Goal: Contribute content

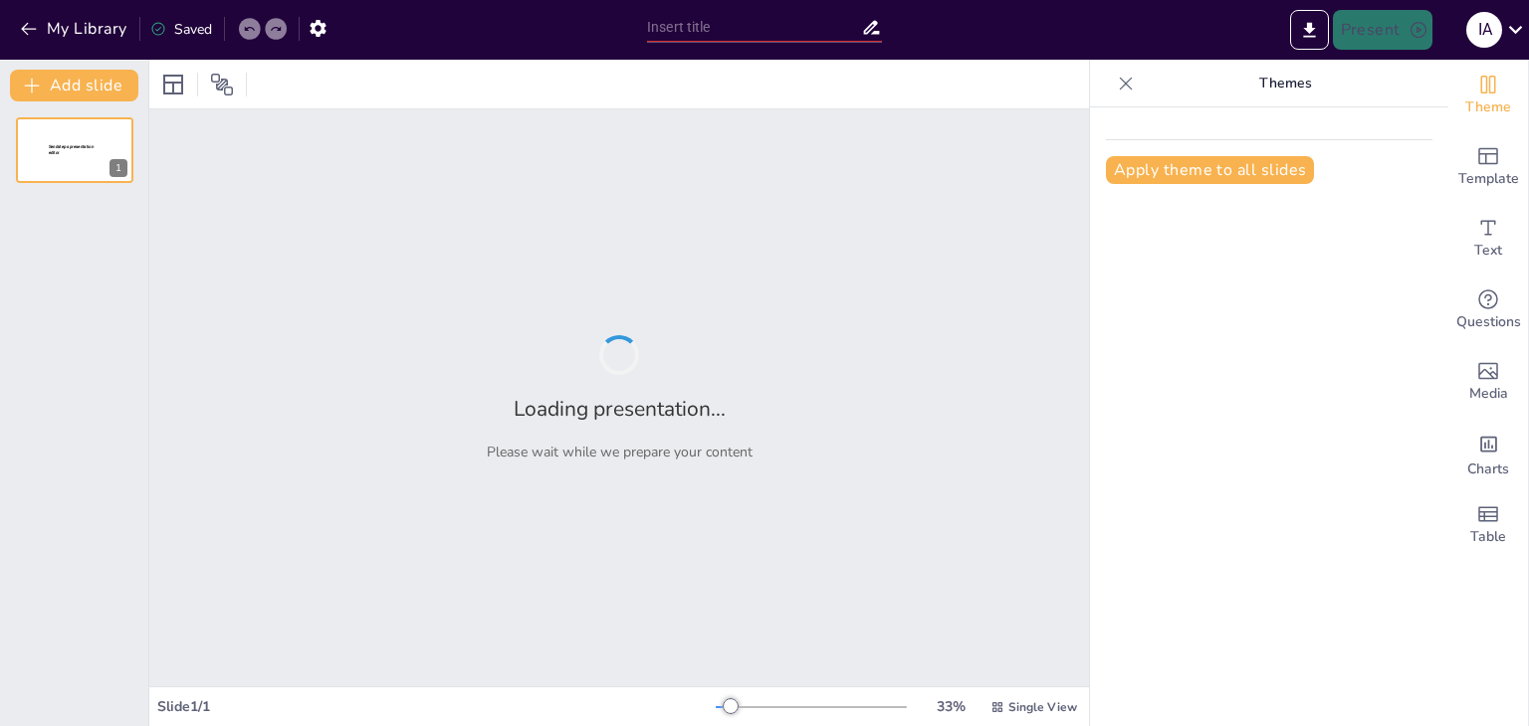
type input "Права людини в контексті Всеукраїнського тижня права"
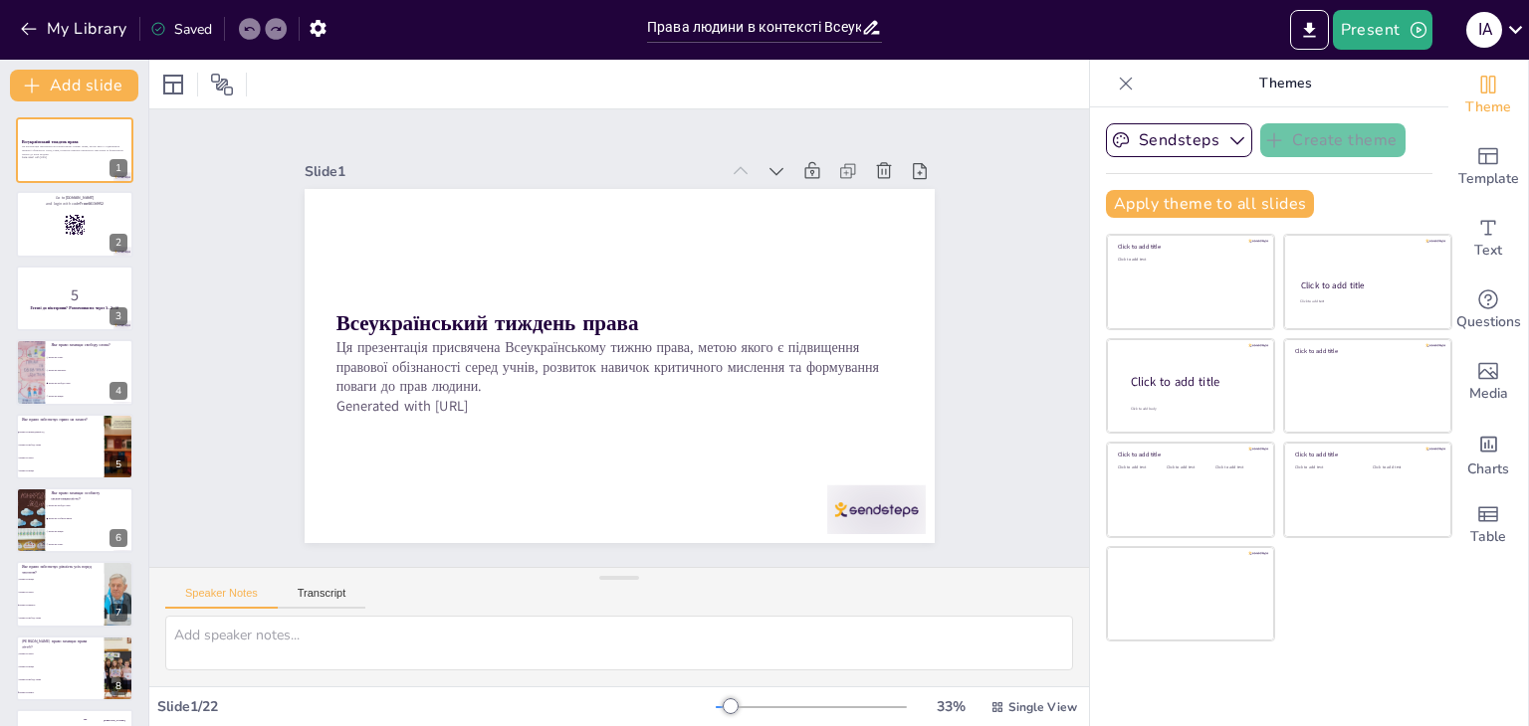
checkbox input "true"
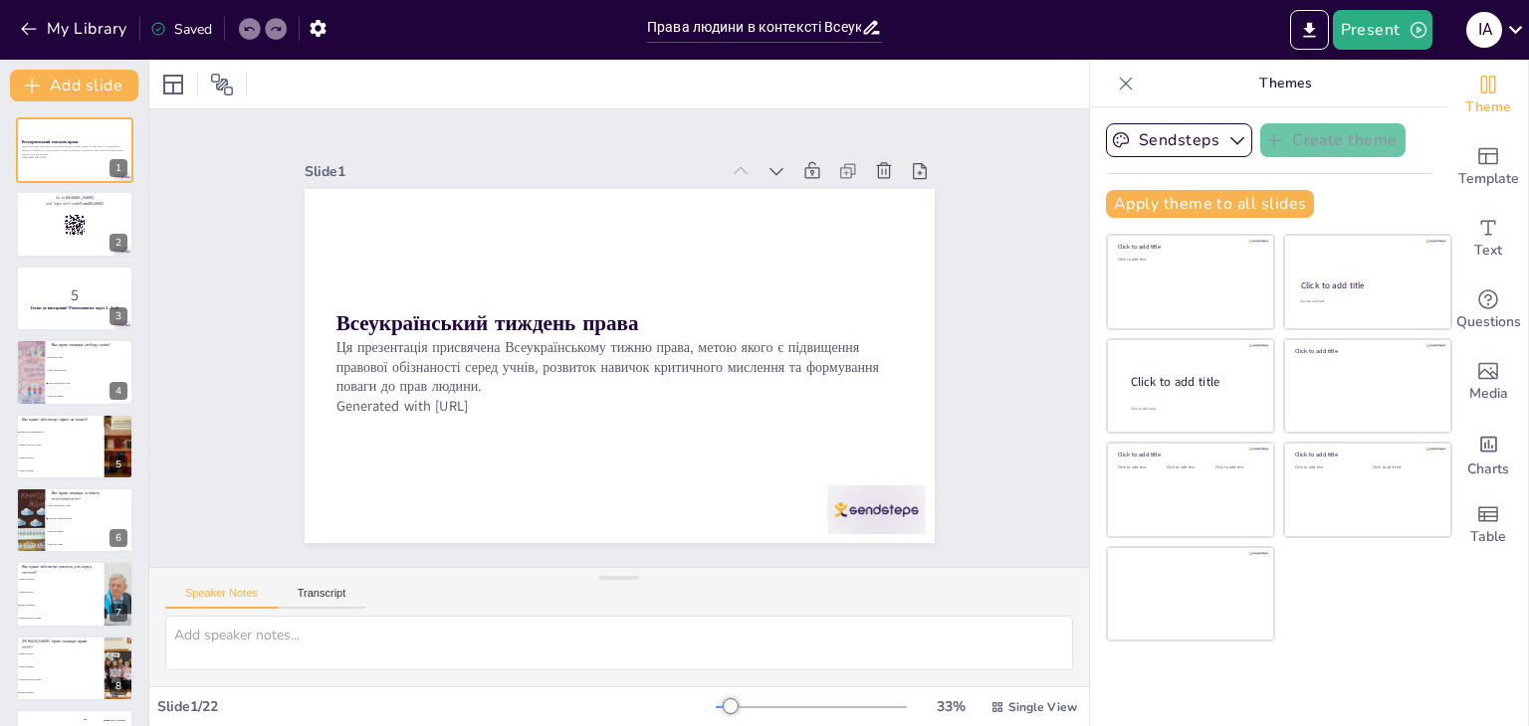
checkbox input "true"
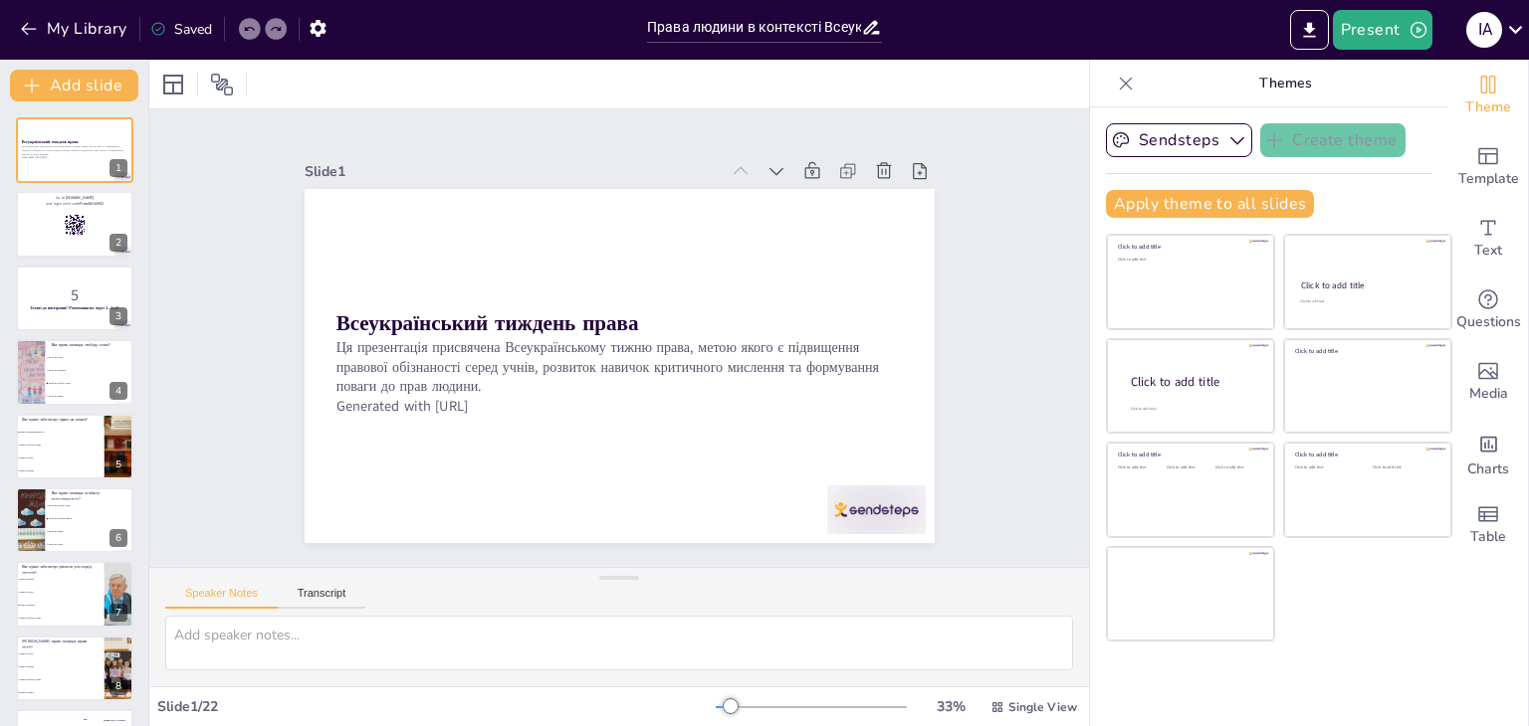
checkbox input "true"
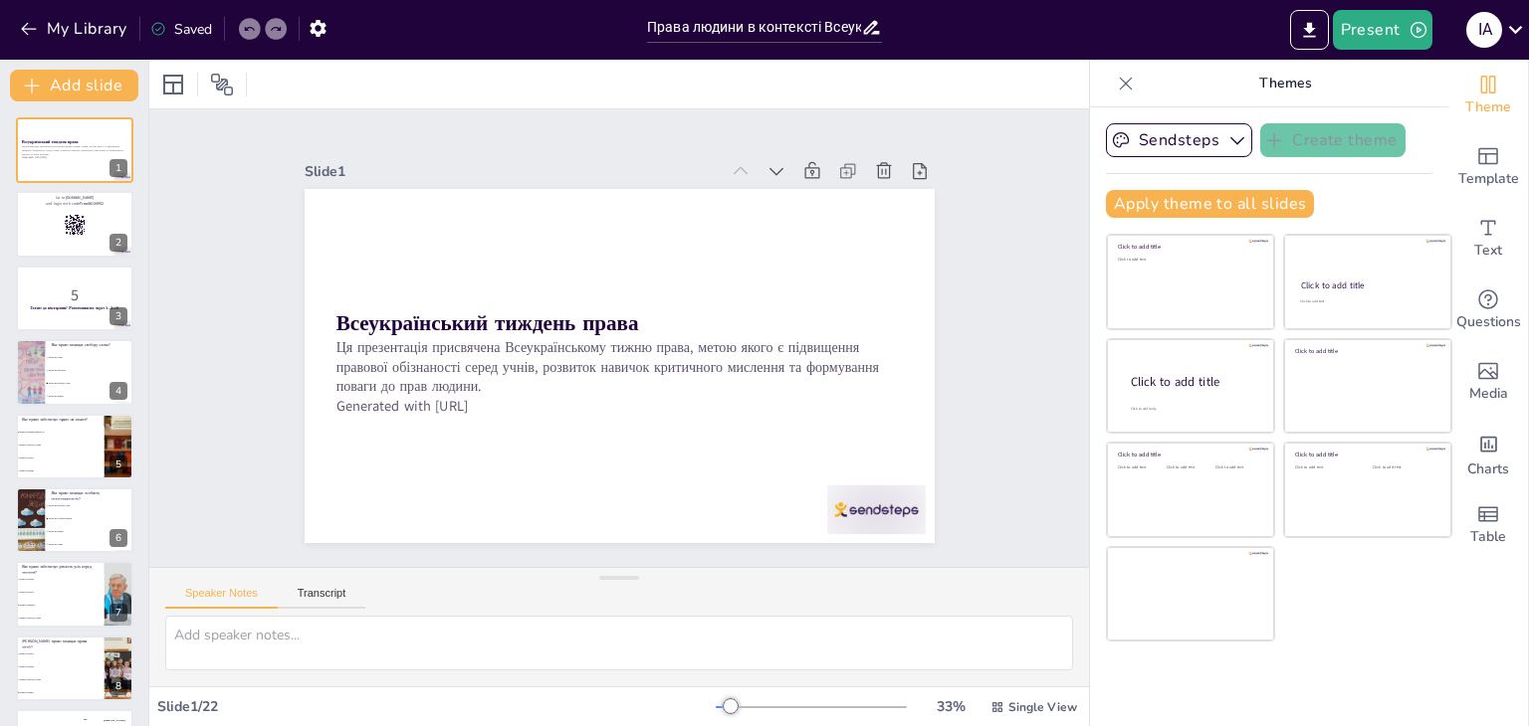
checkbox input "true"
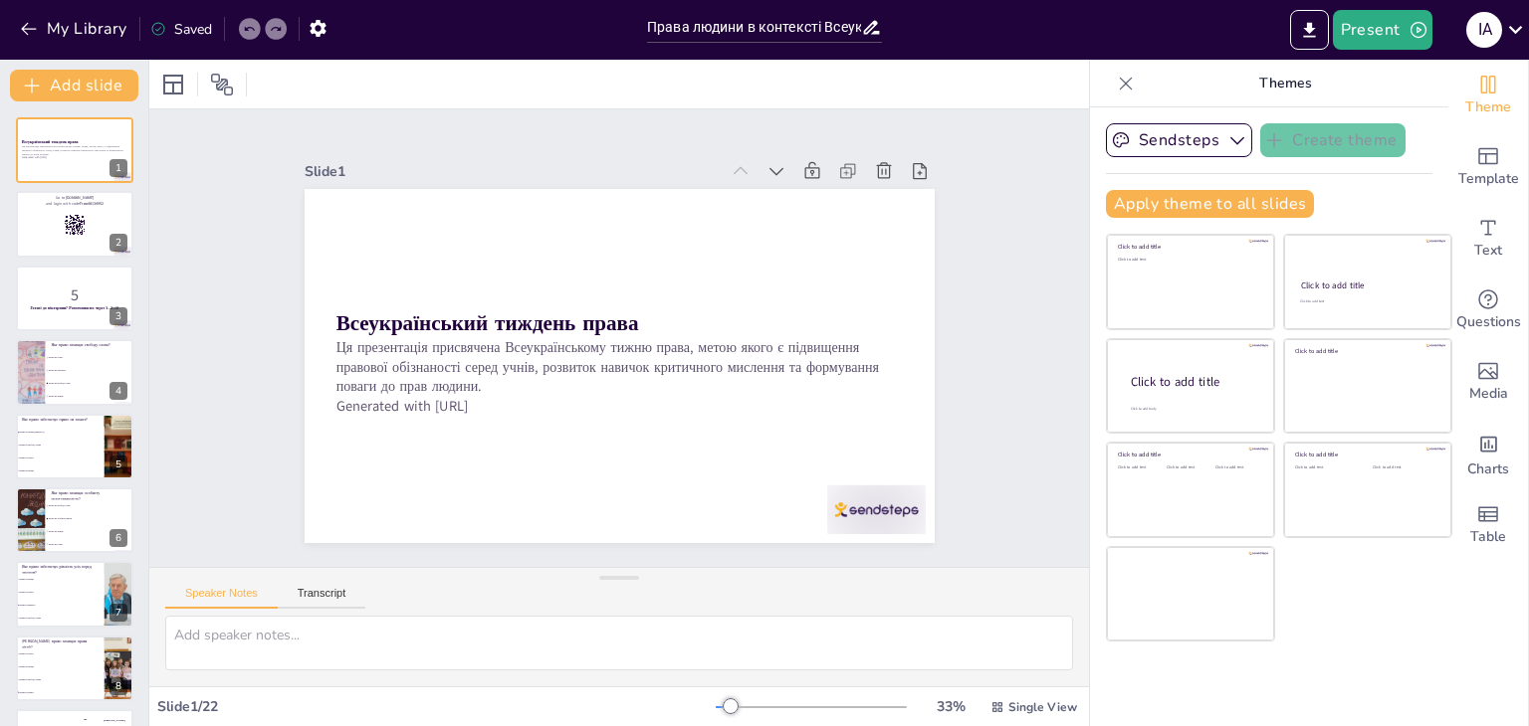
checkbox input "true"
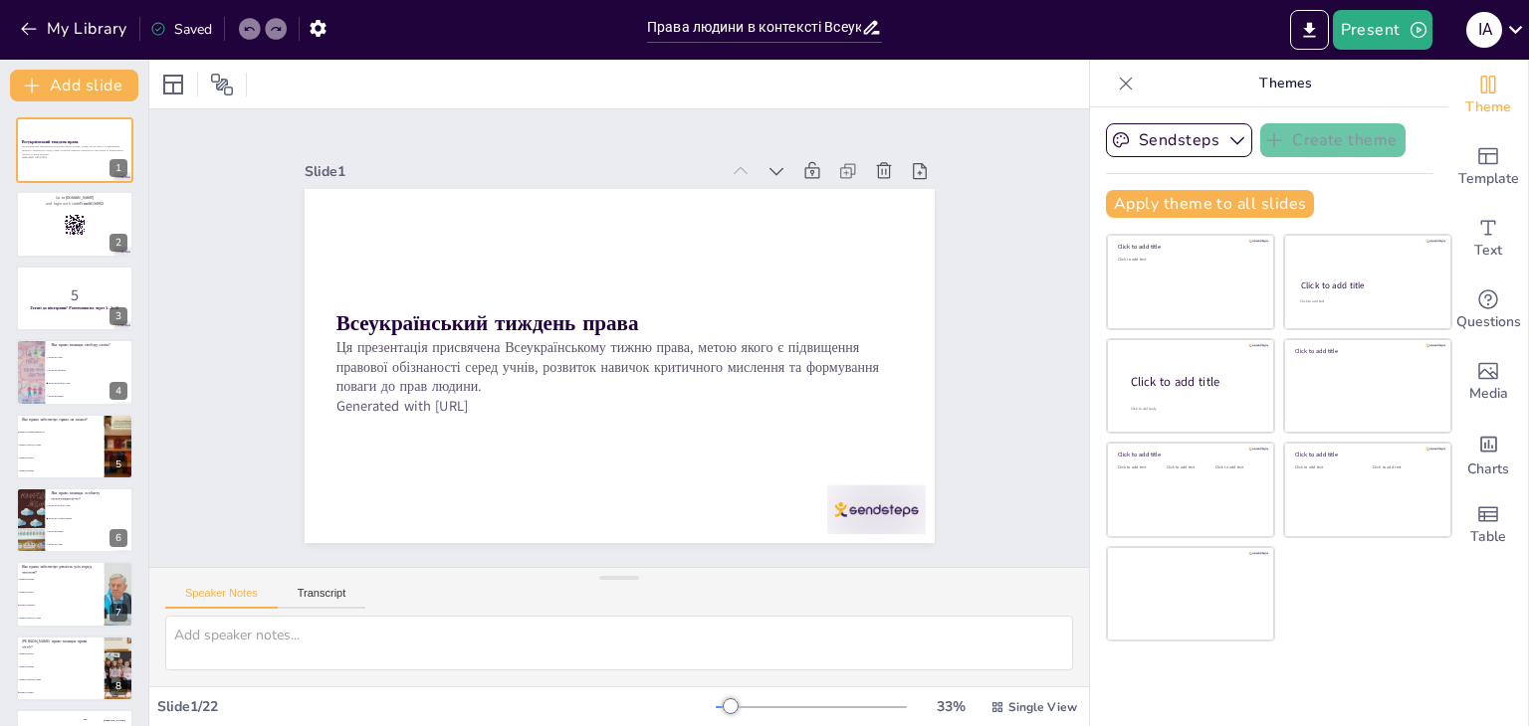
checkbox input "true"
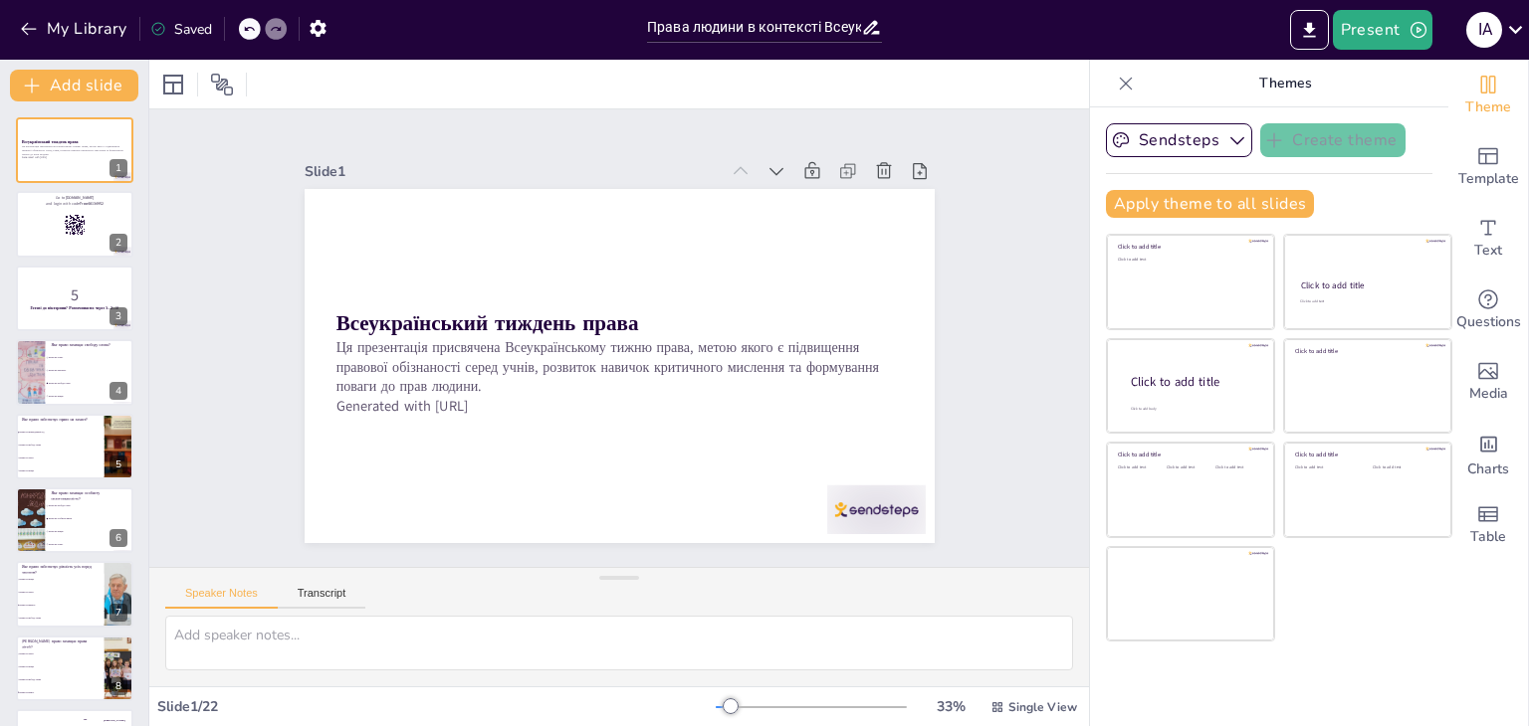
checkbox input "true"
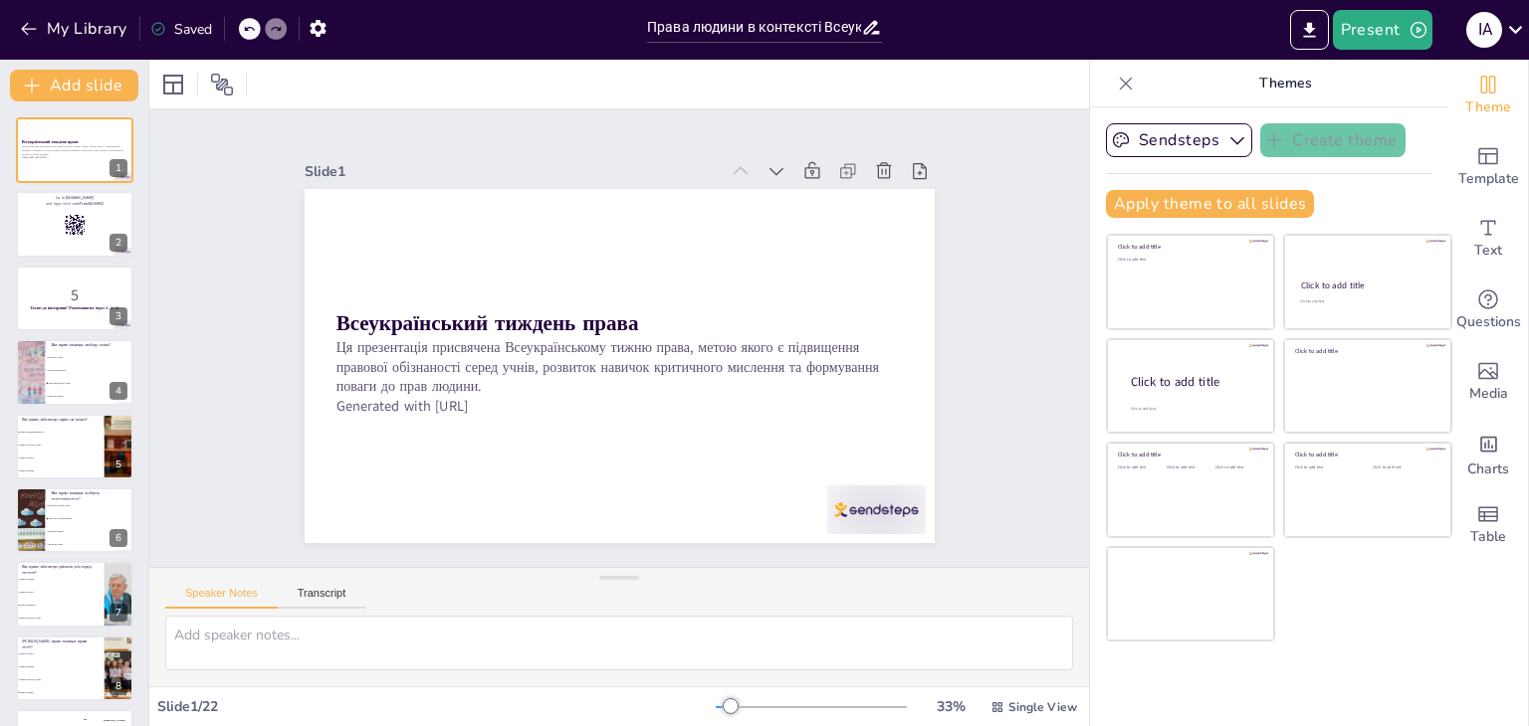
checkbox input "true"
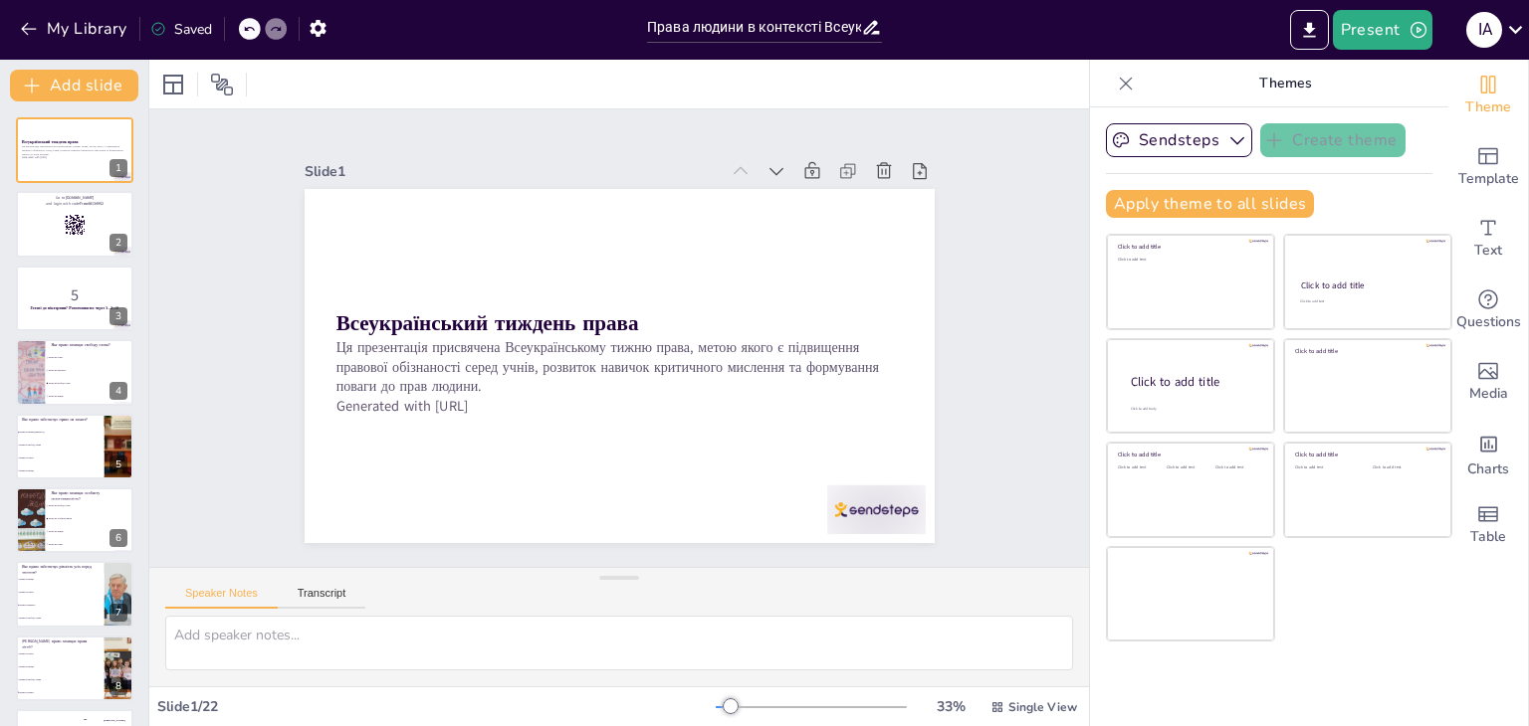
checkbox input "true"
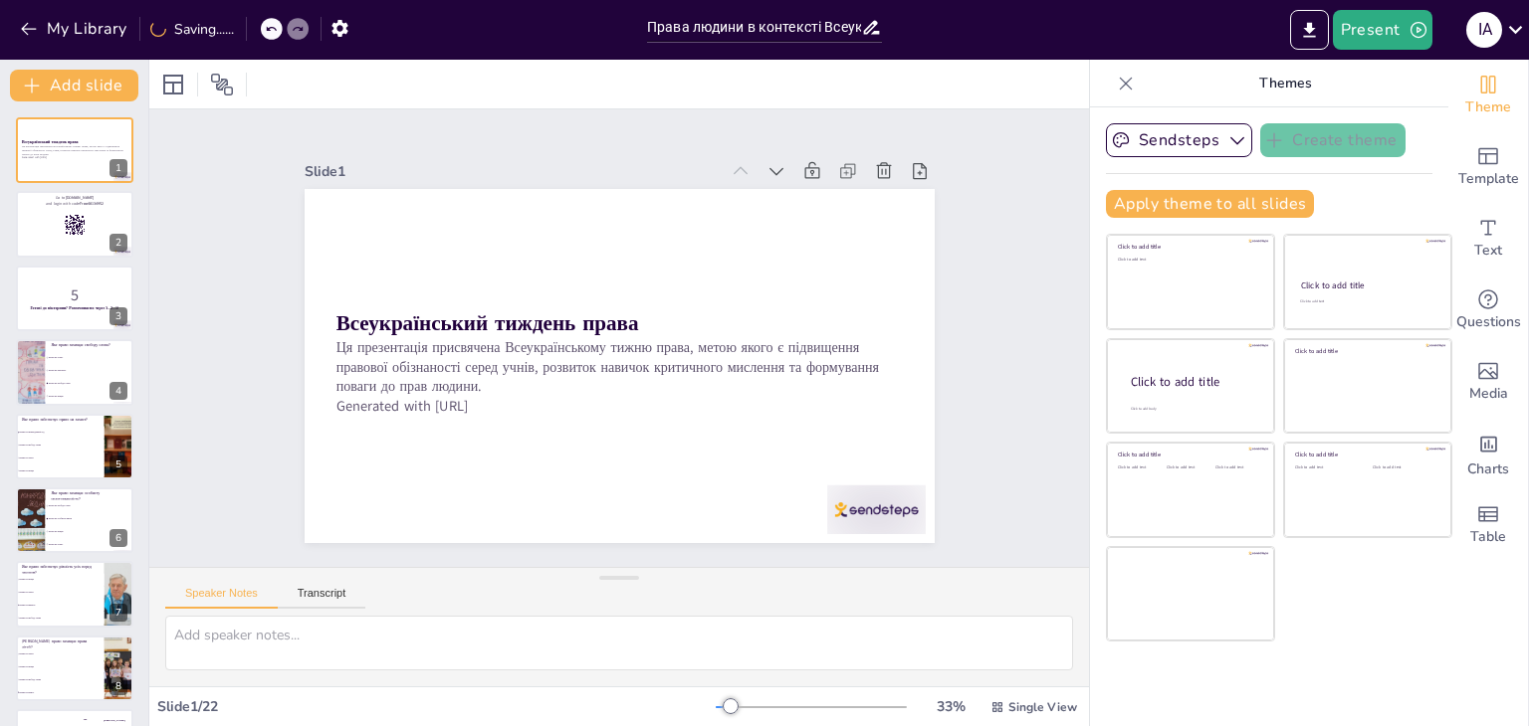
checkbox input "true"
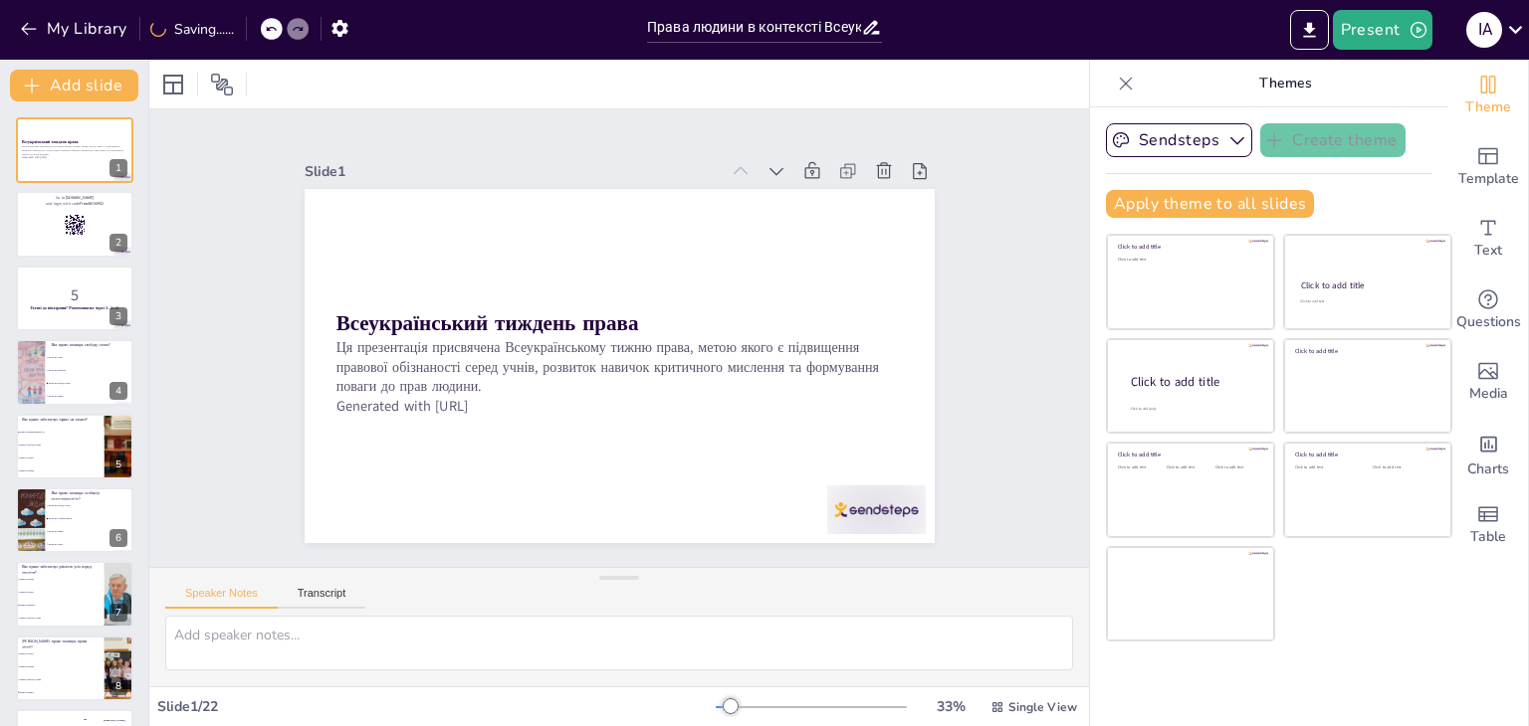
checkbox input "true"
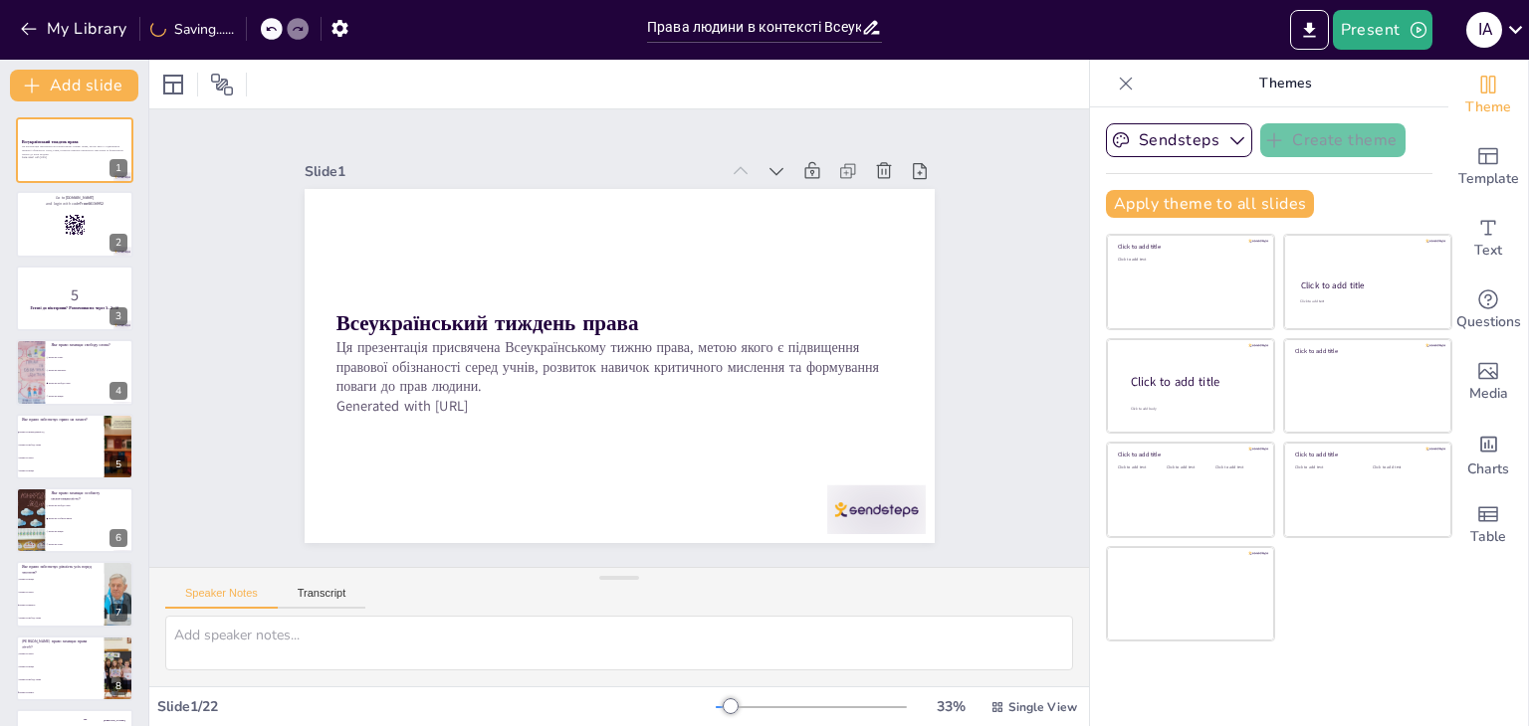
checkbox input "true"
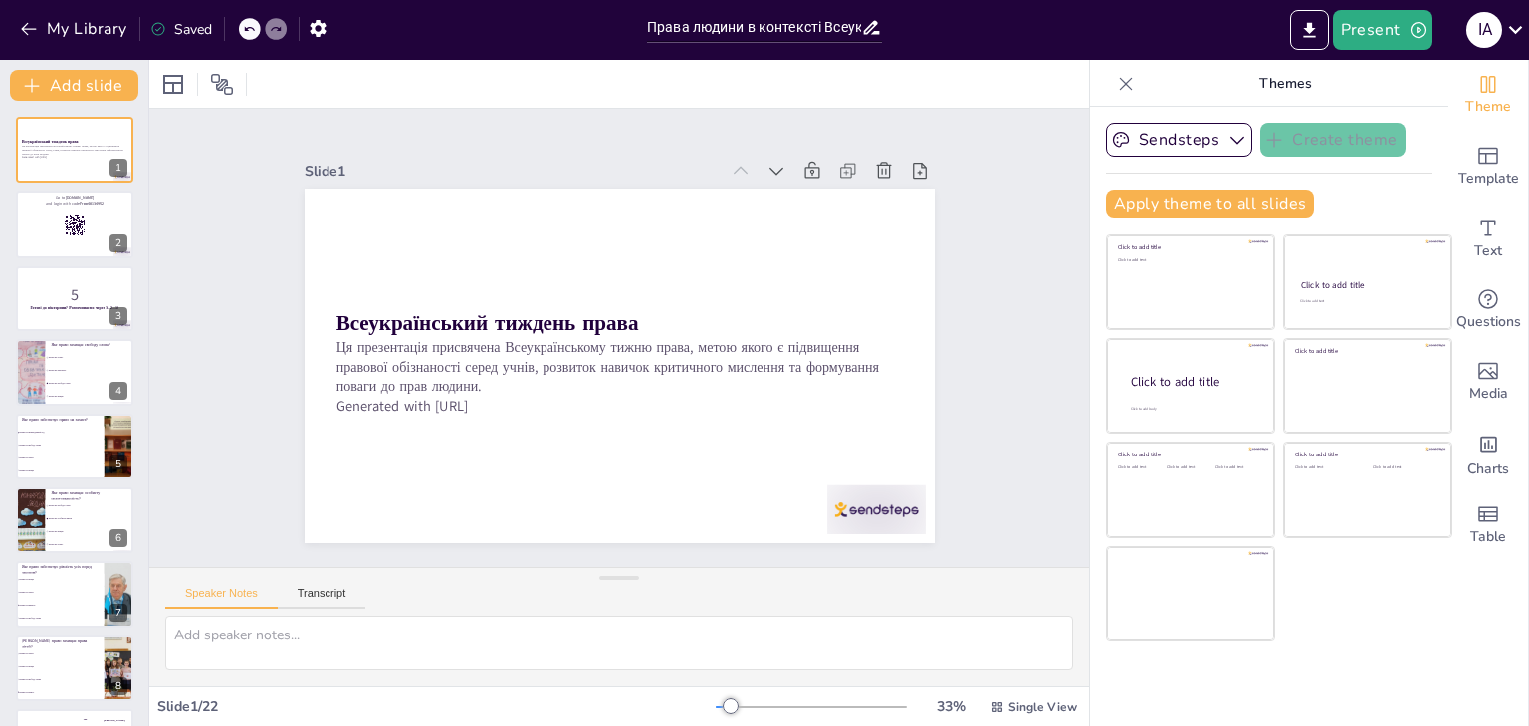
checkbox input "true"
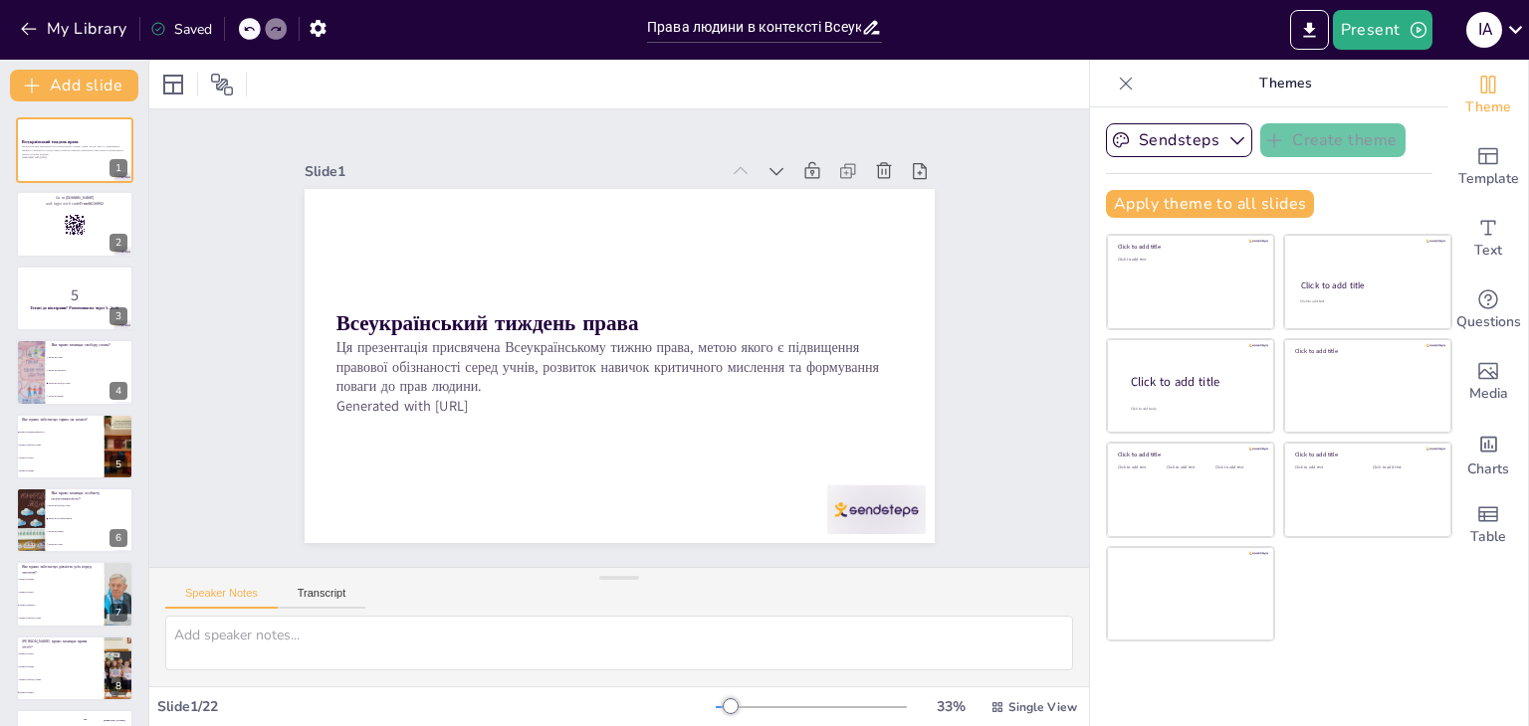
checkbox input "true"
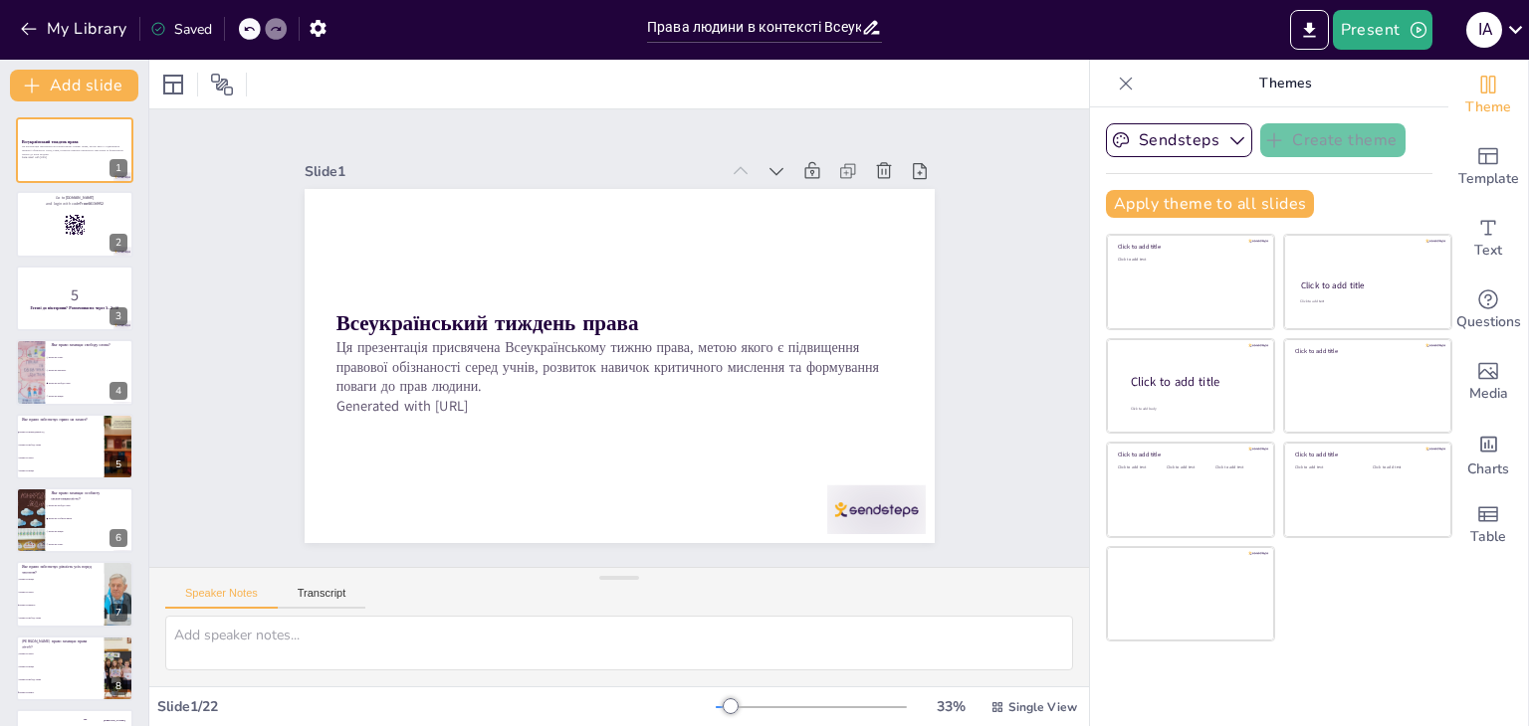
checkbox input "true"
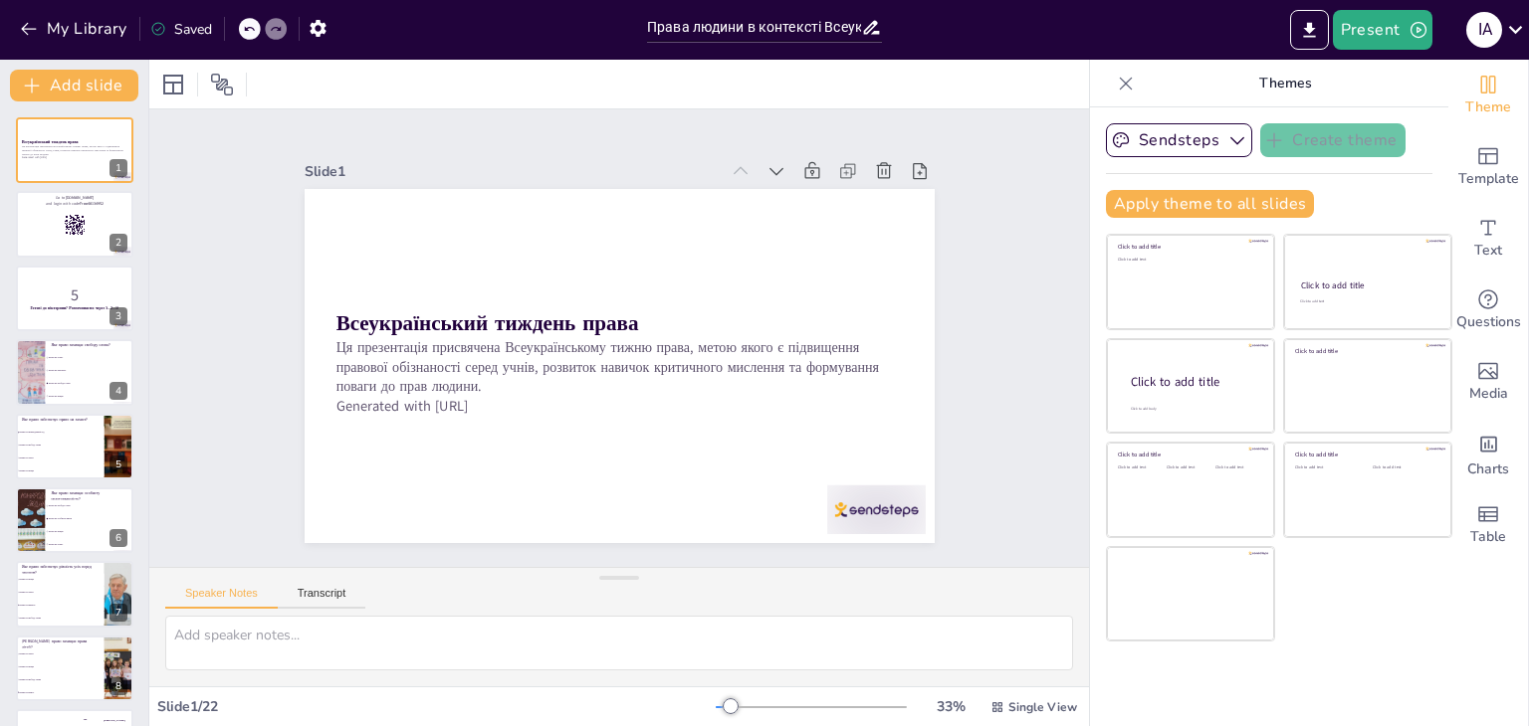
checkbox input "true"
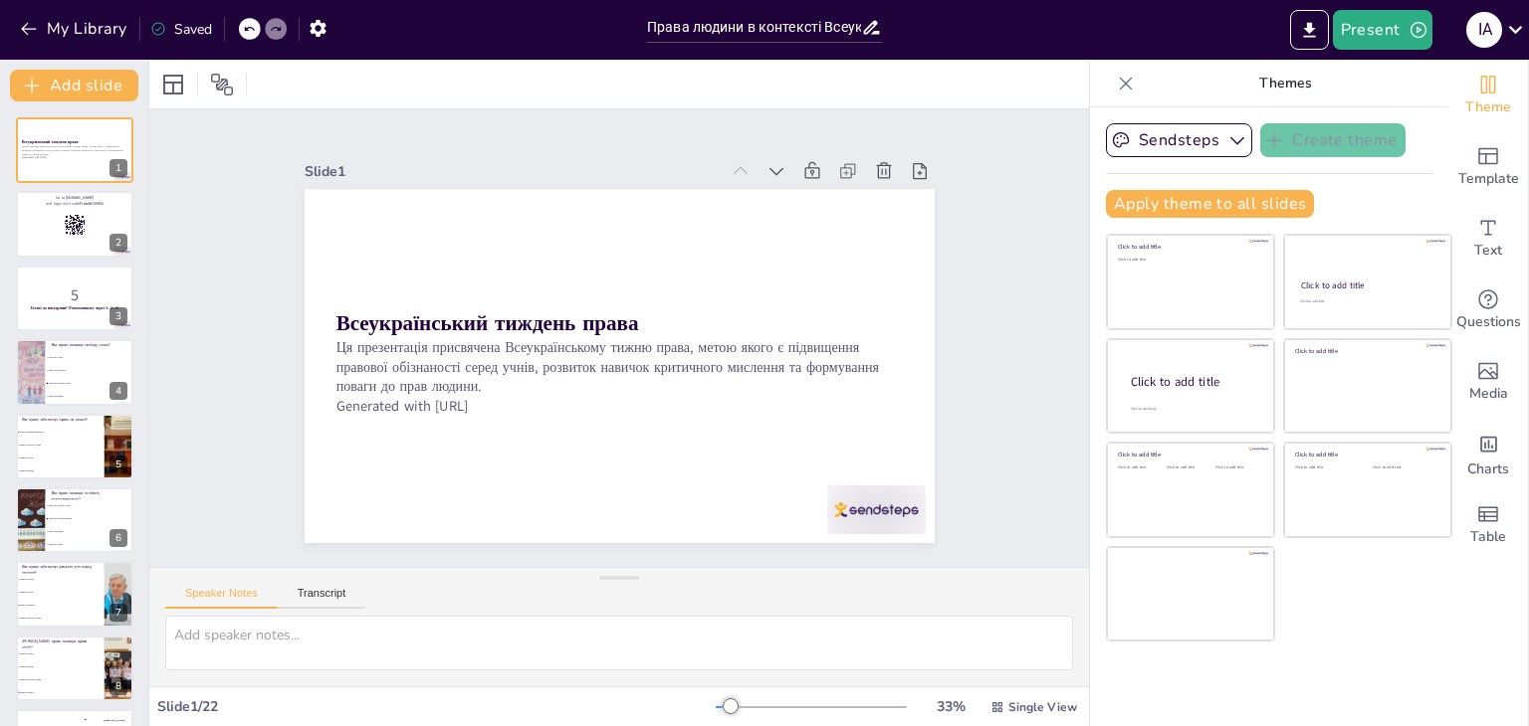
checkbox input "true"
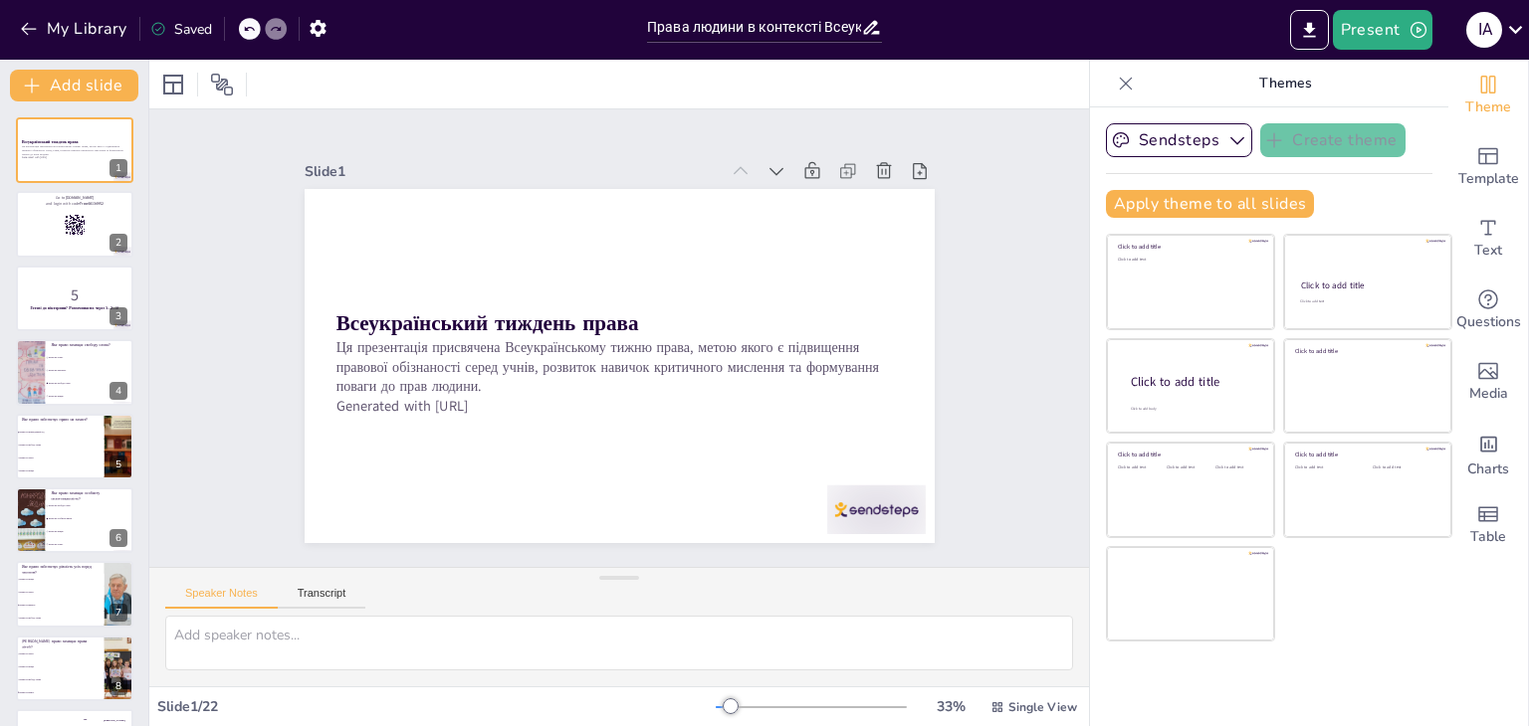
checkbox input "true"
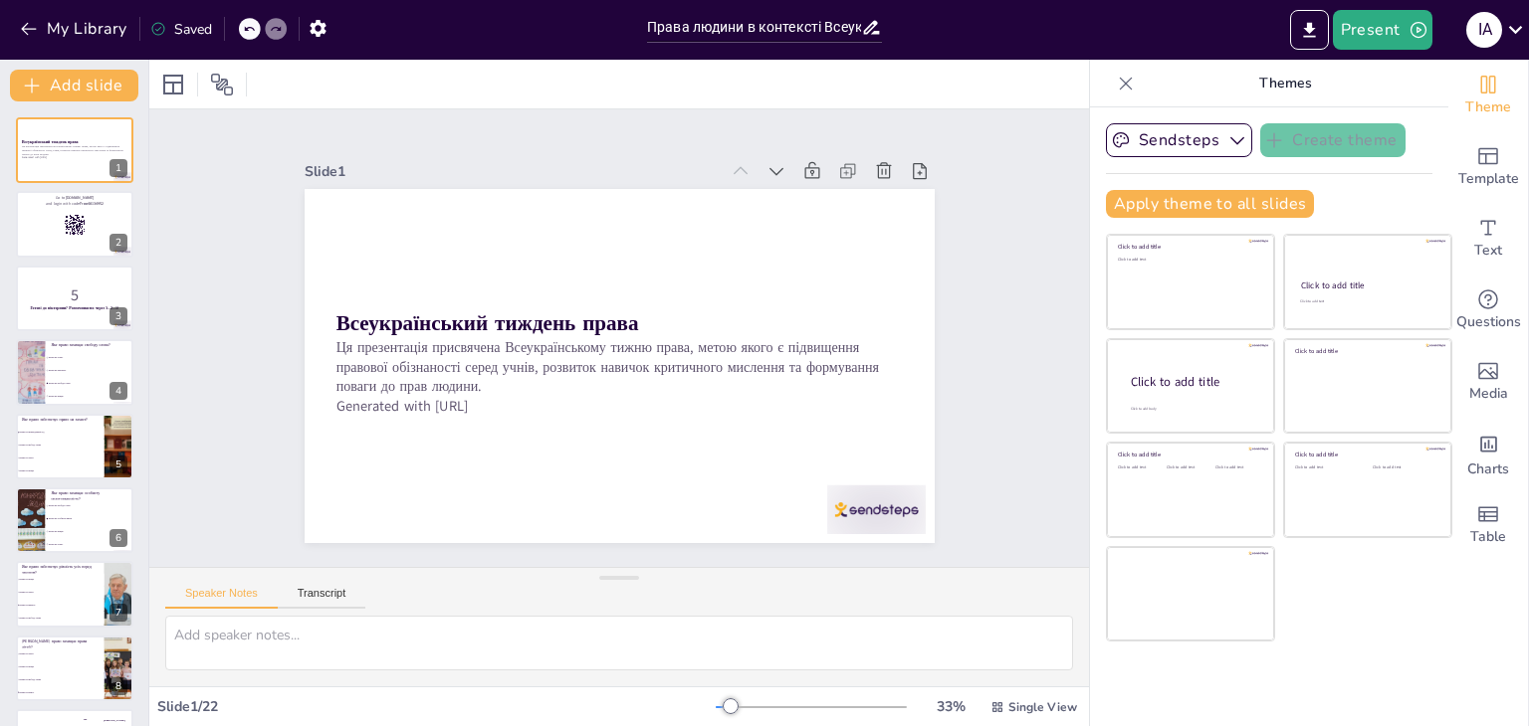
checkbox input "true"
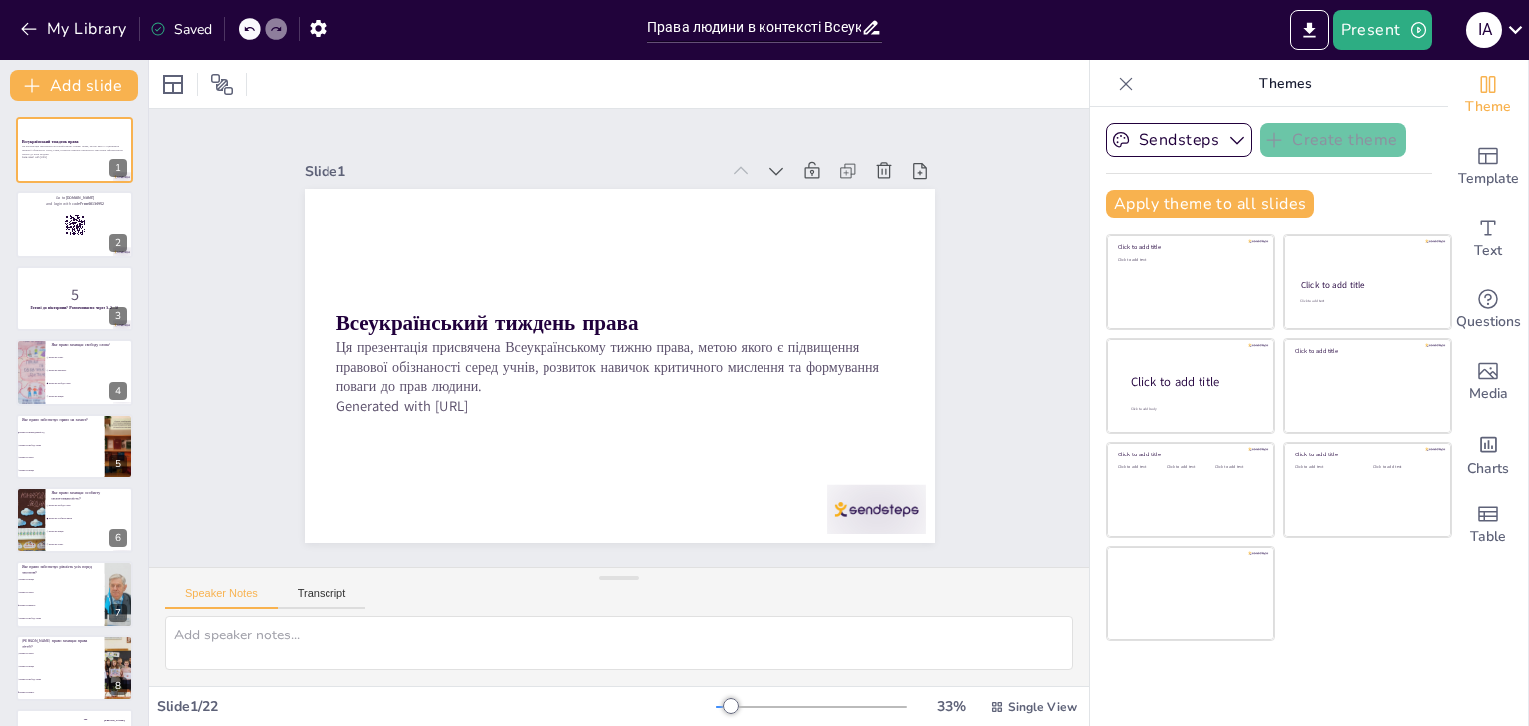
checkbox input "true"
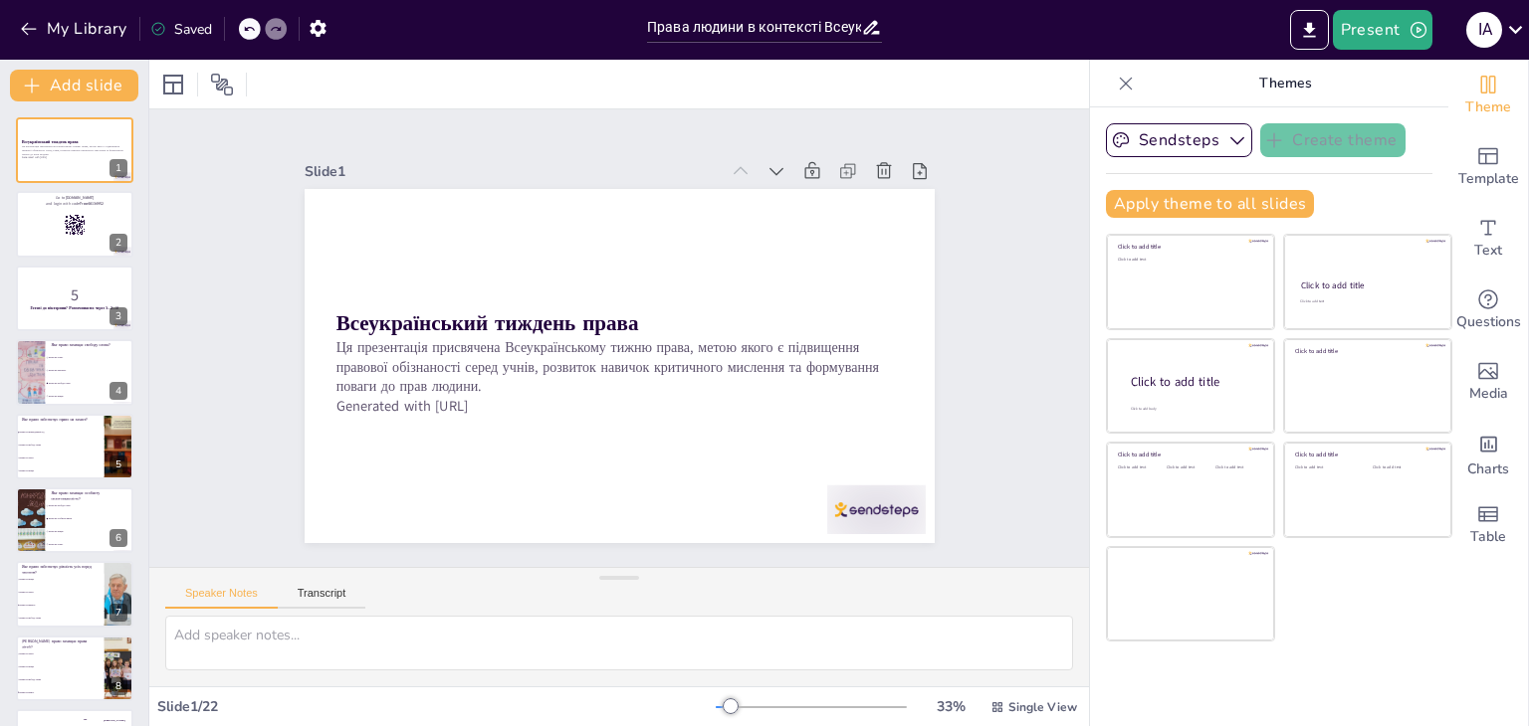
checkbox input "true"
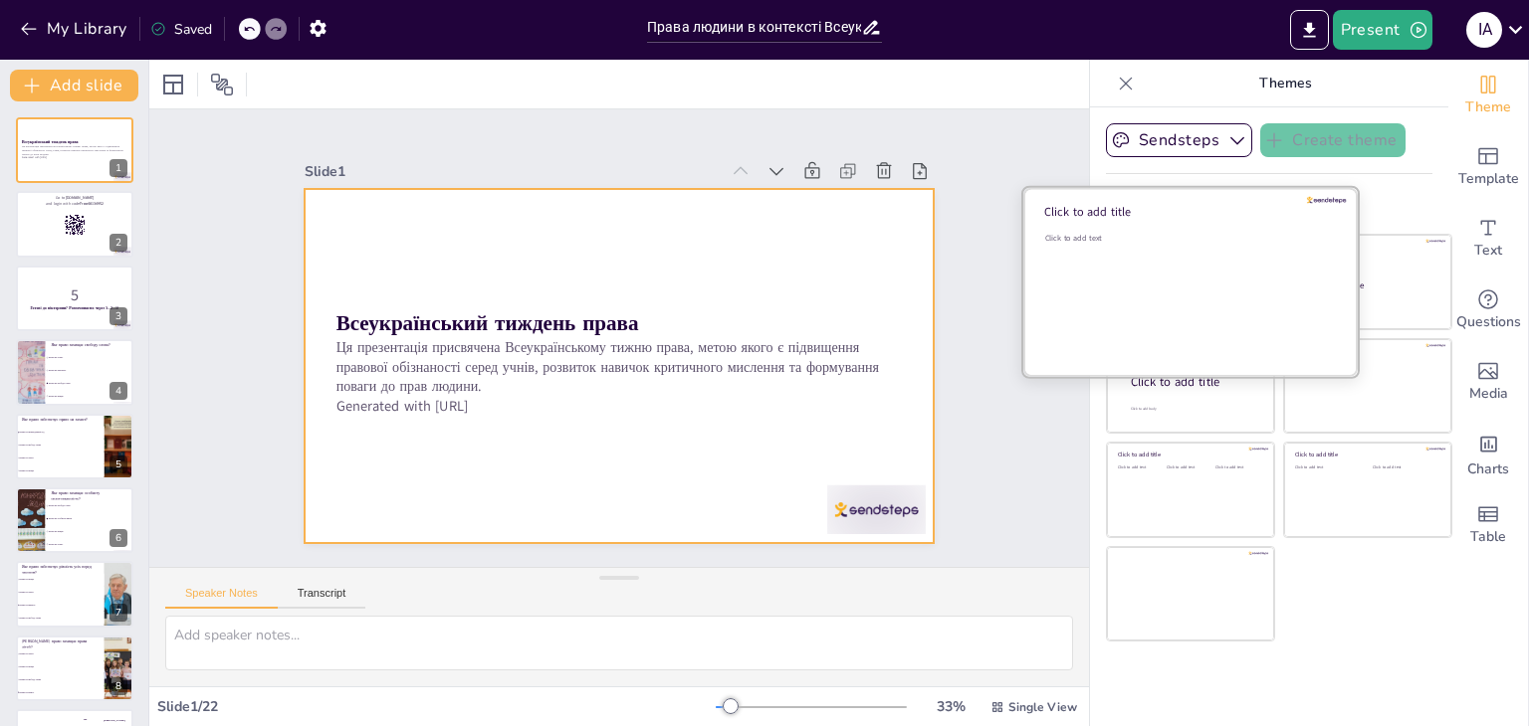
checkbox input "true"
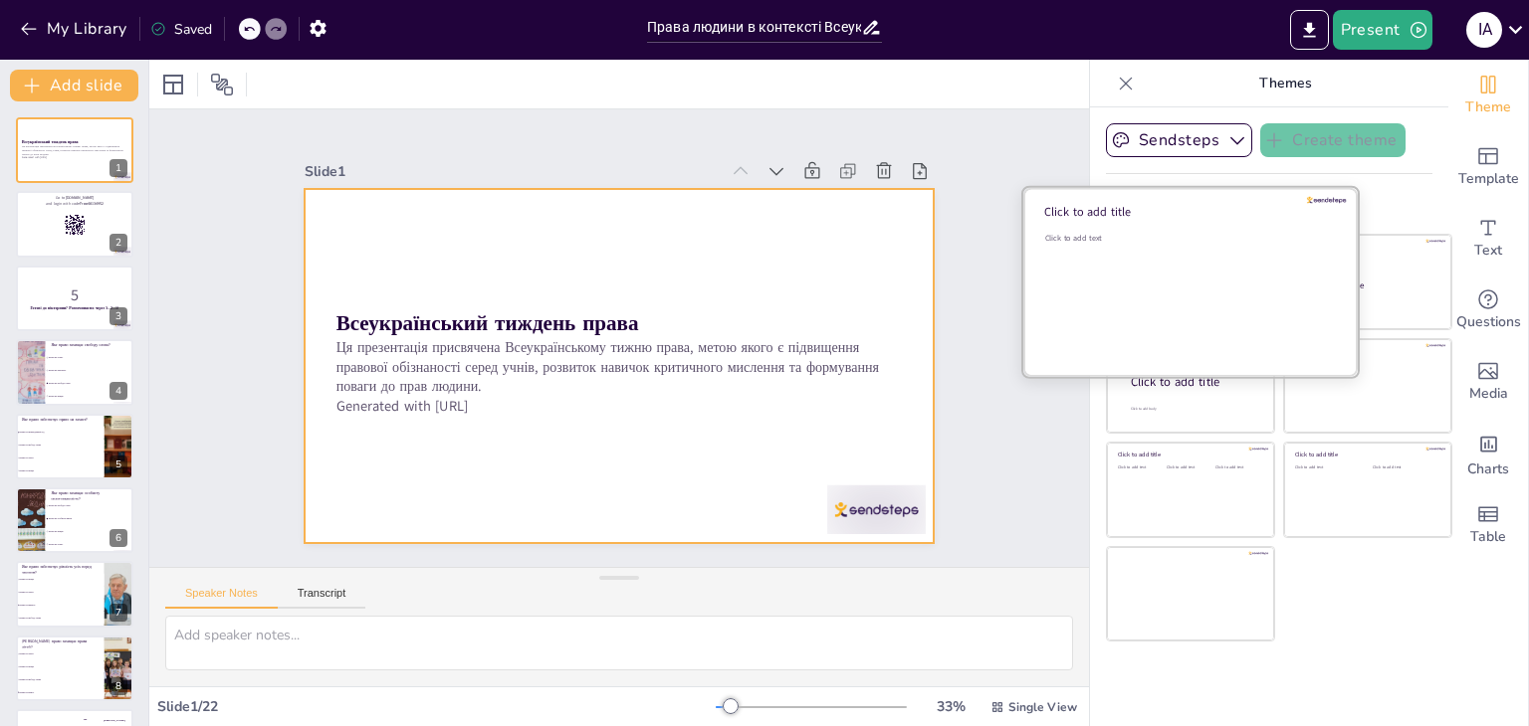
checkbox input "true"
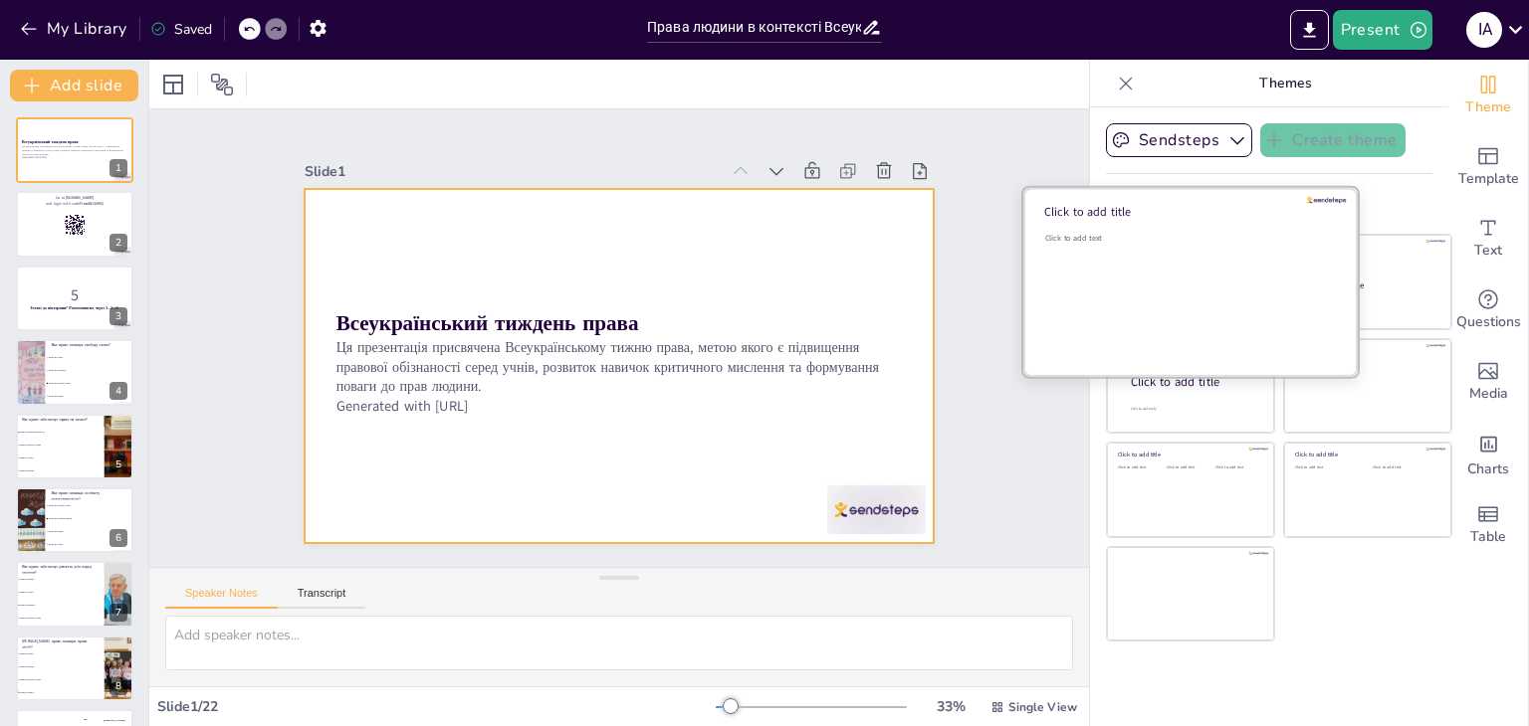
checkbox input "true"
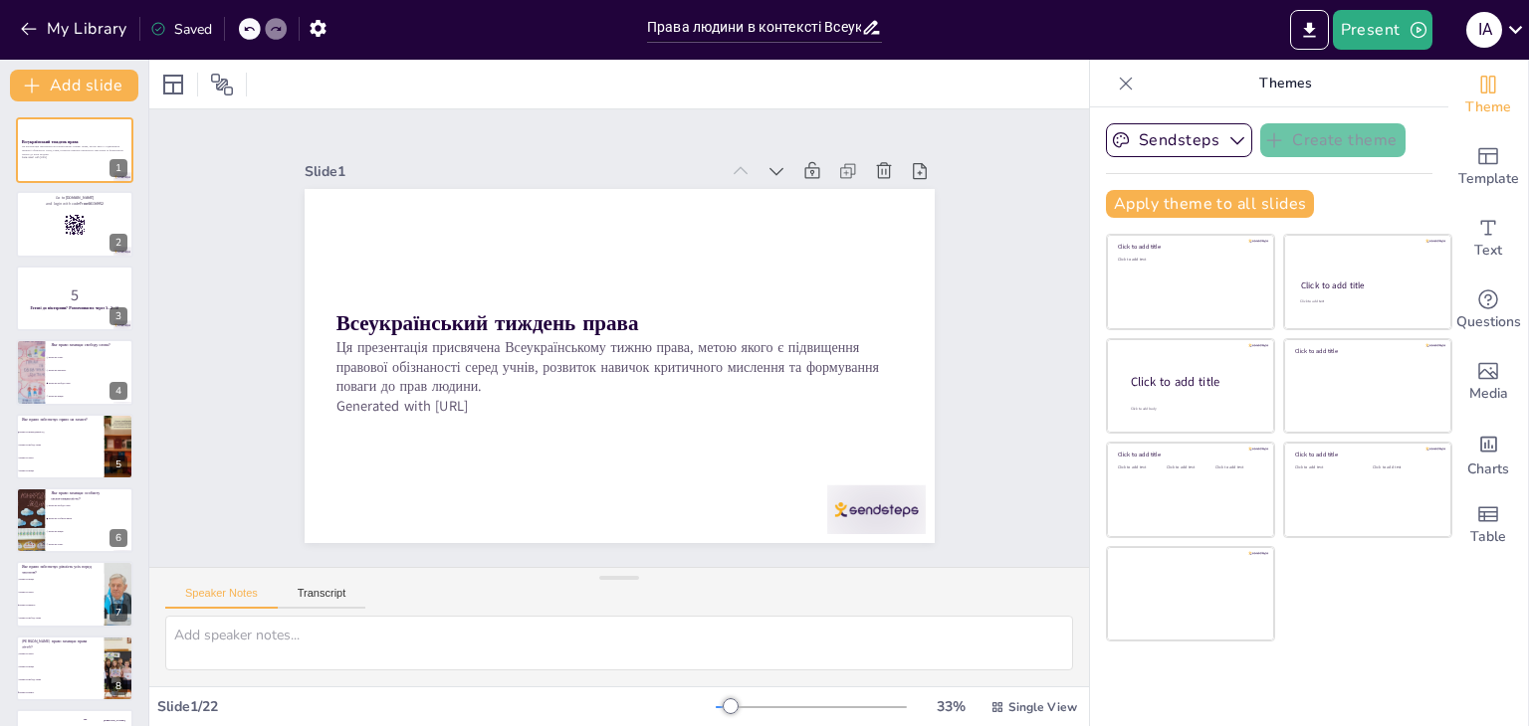
checkbox input "true"
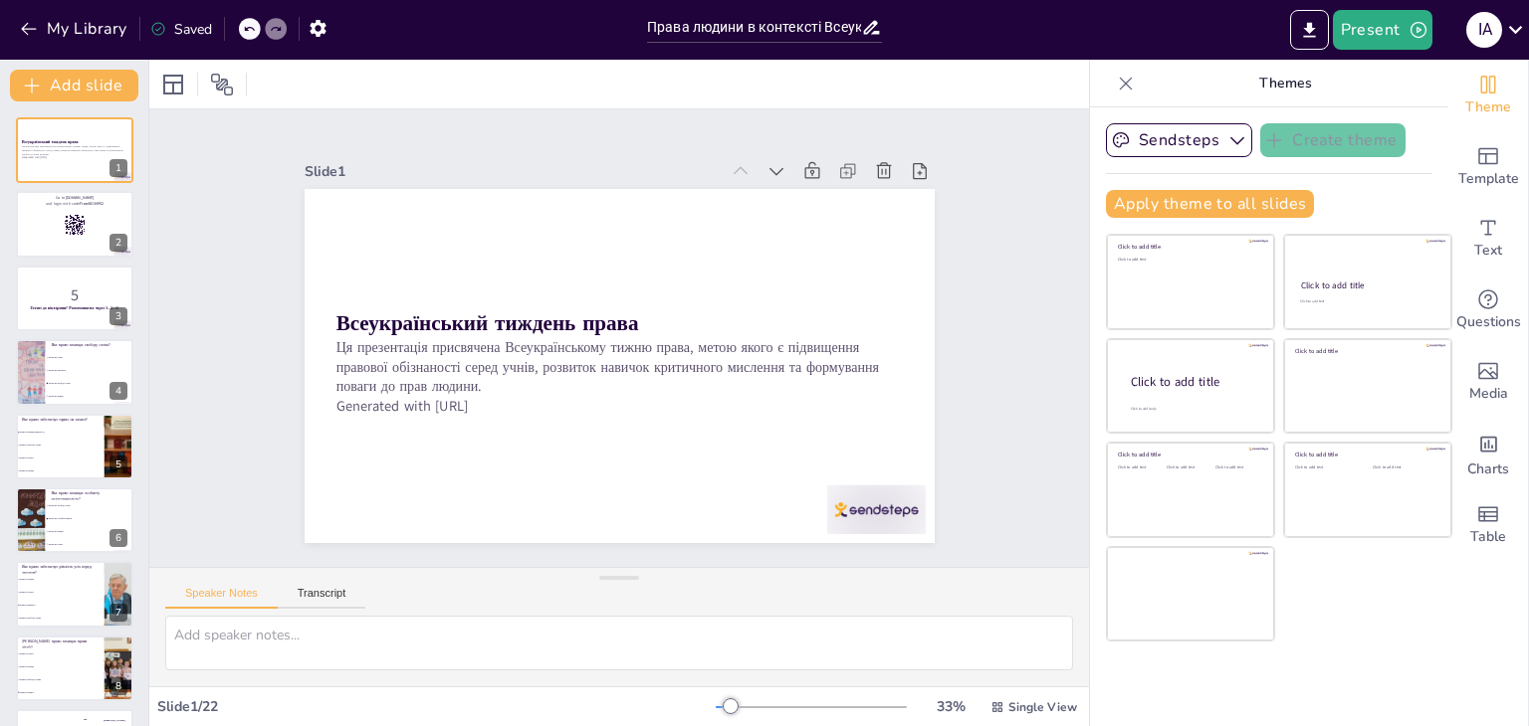
checkbox input "true"
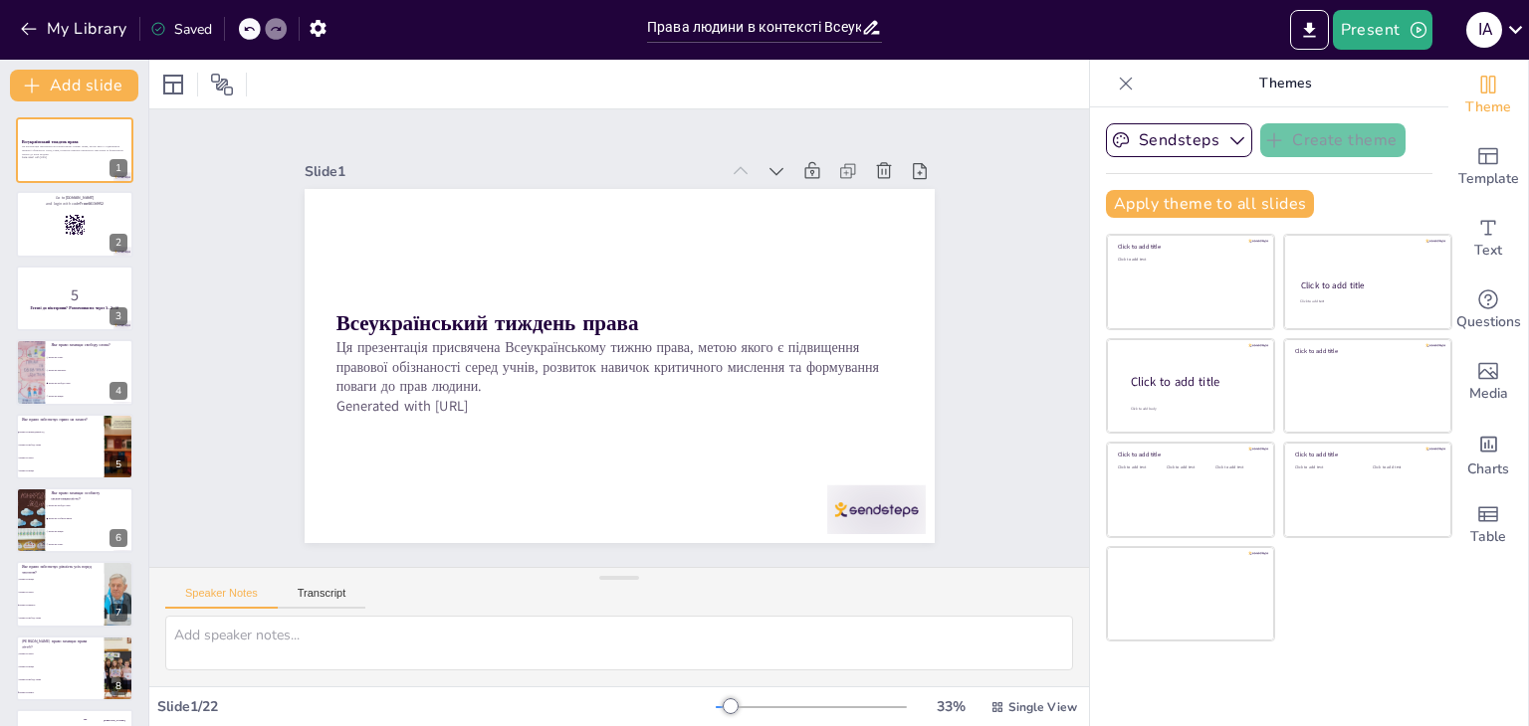
checkbox input "true"
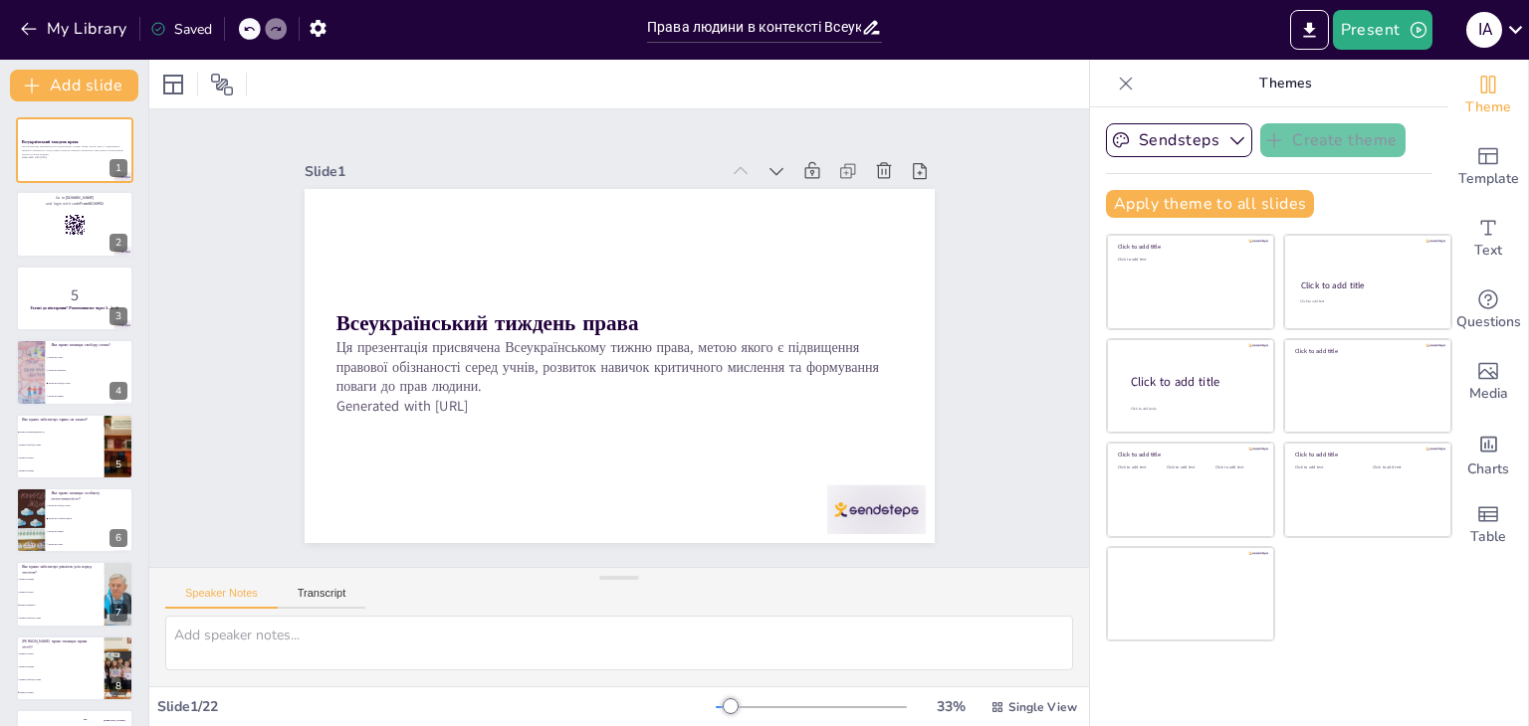
checkbox input "true"
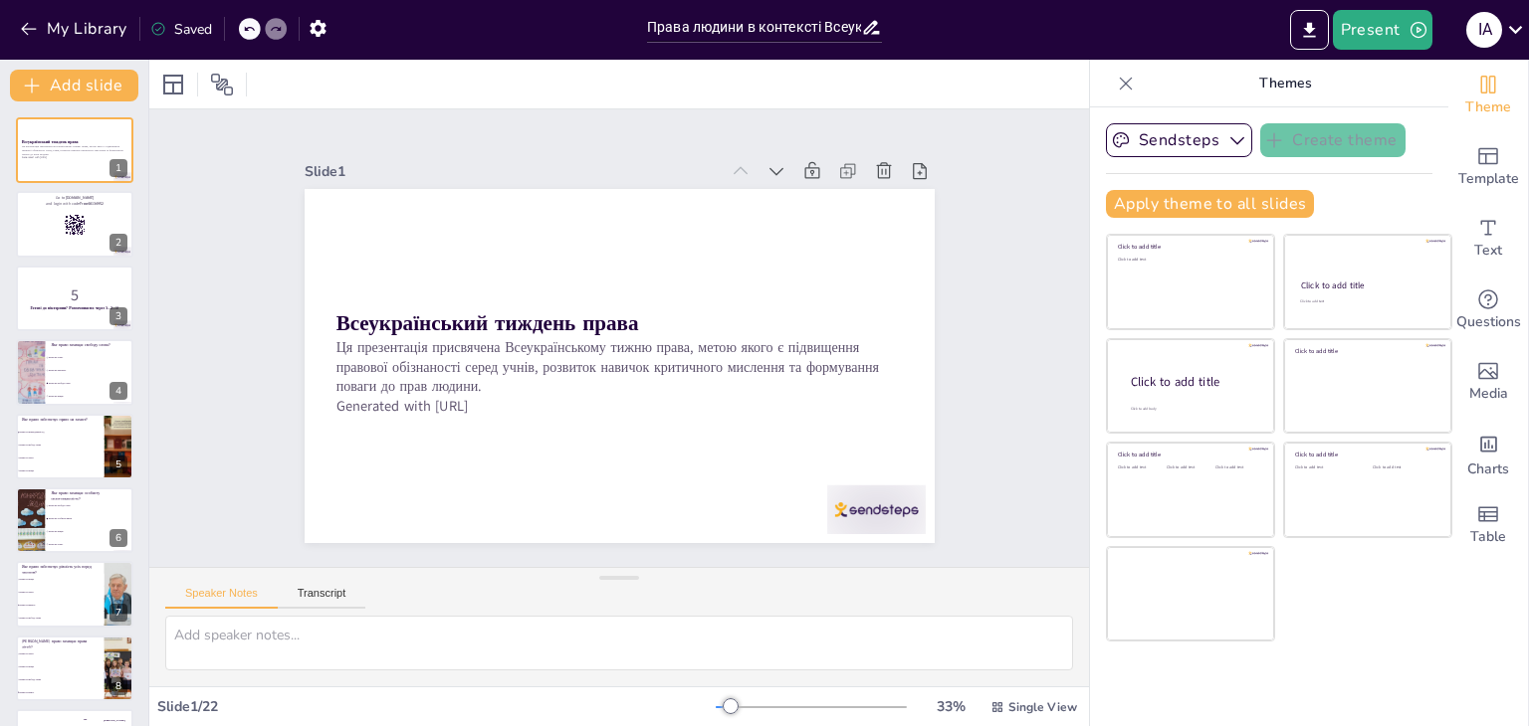
checkbox input "true"
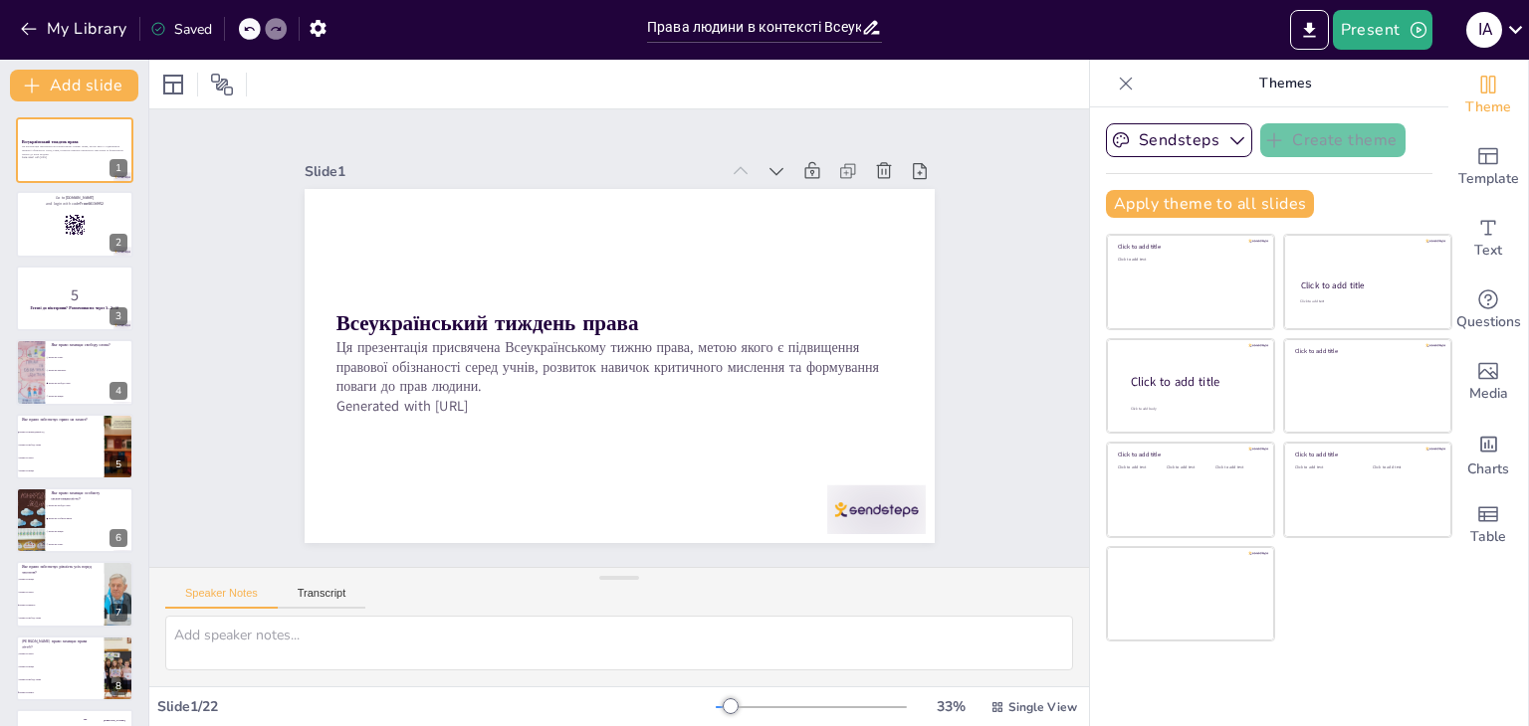
checkbox input "true"
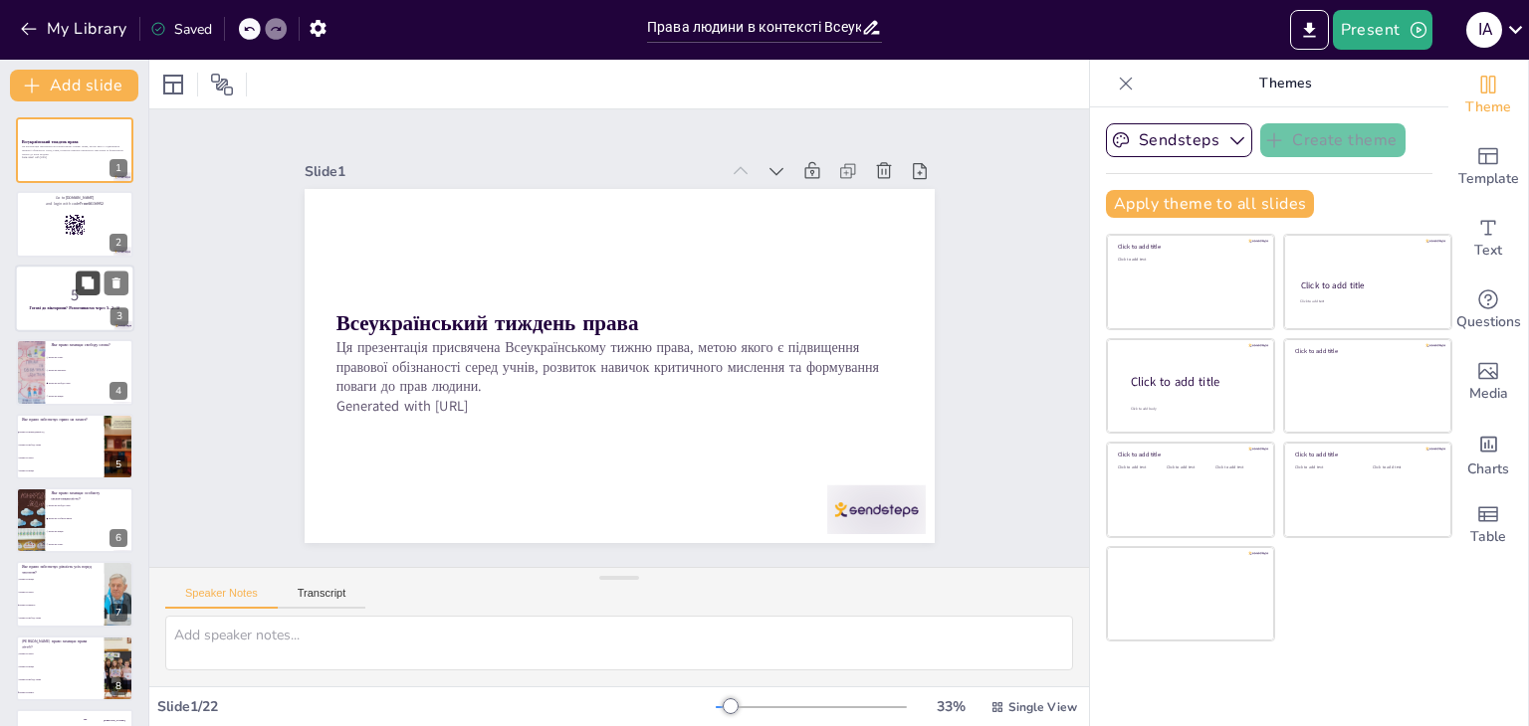
checkbox input "true"
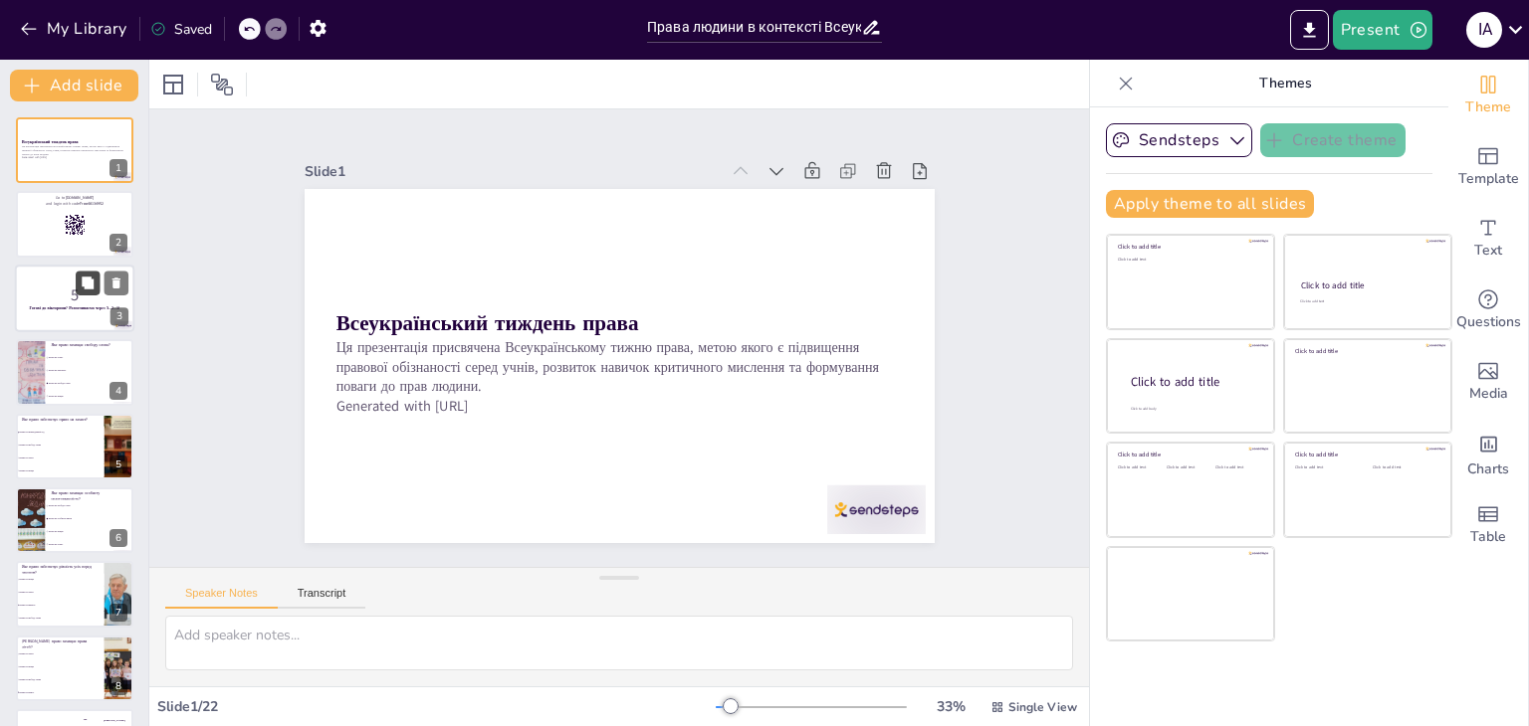
checkbox input "true"
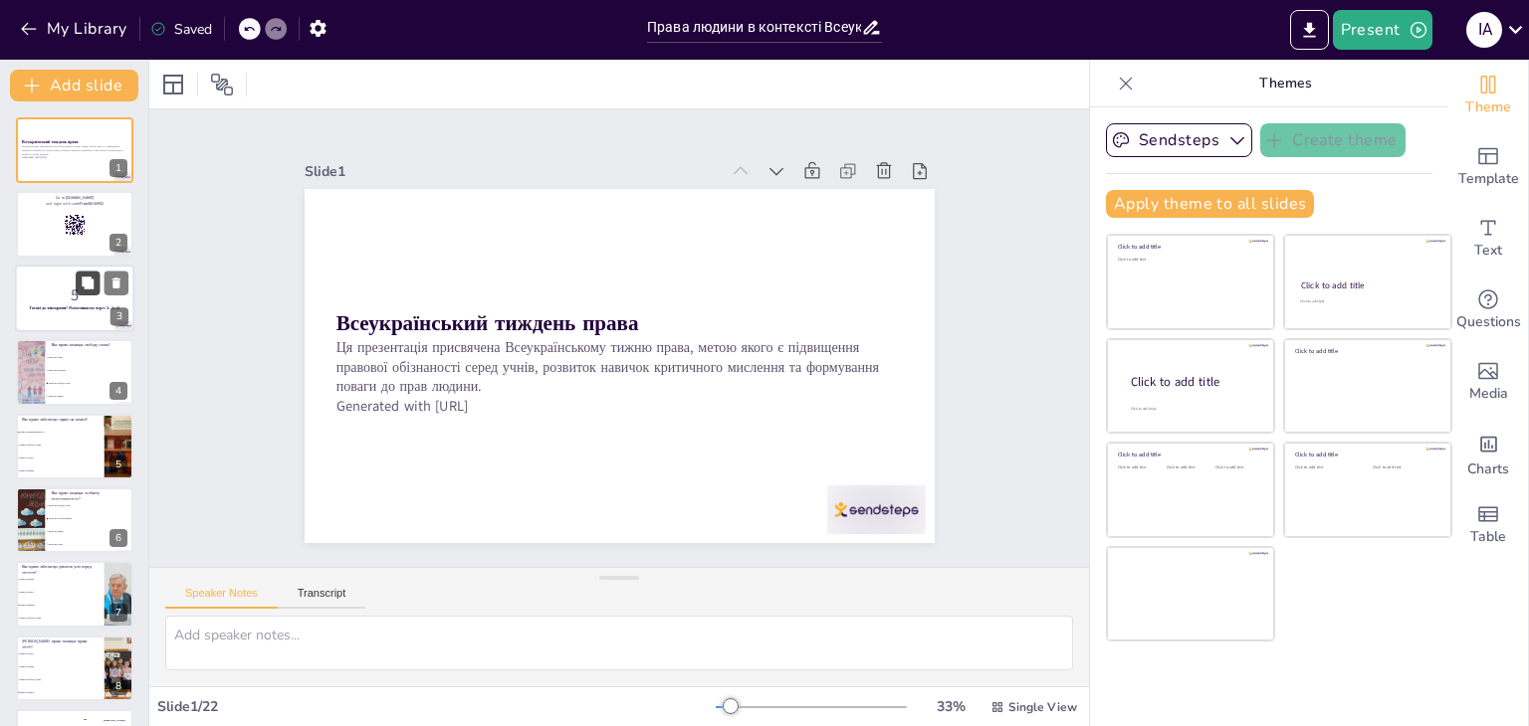
checkbox input "true"
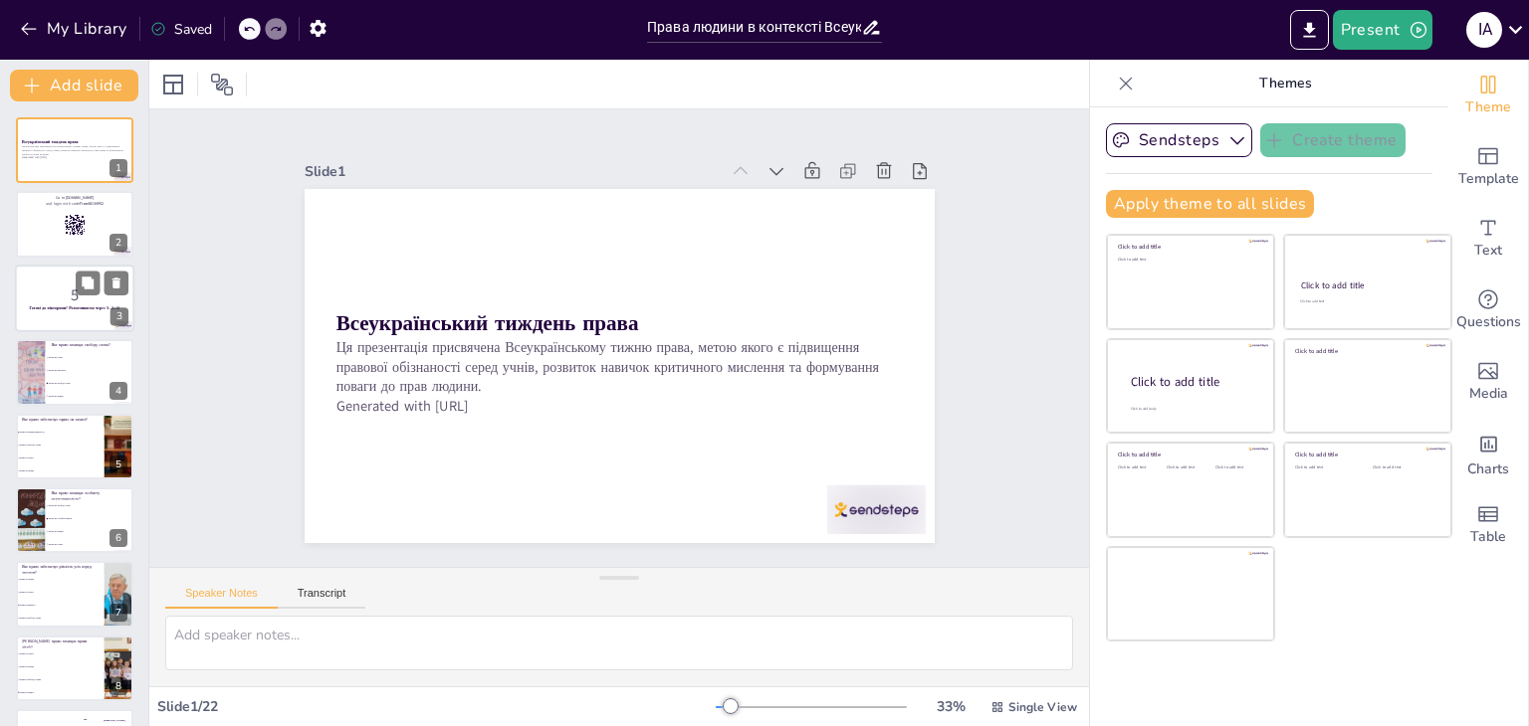
checkbox input "true"
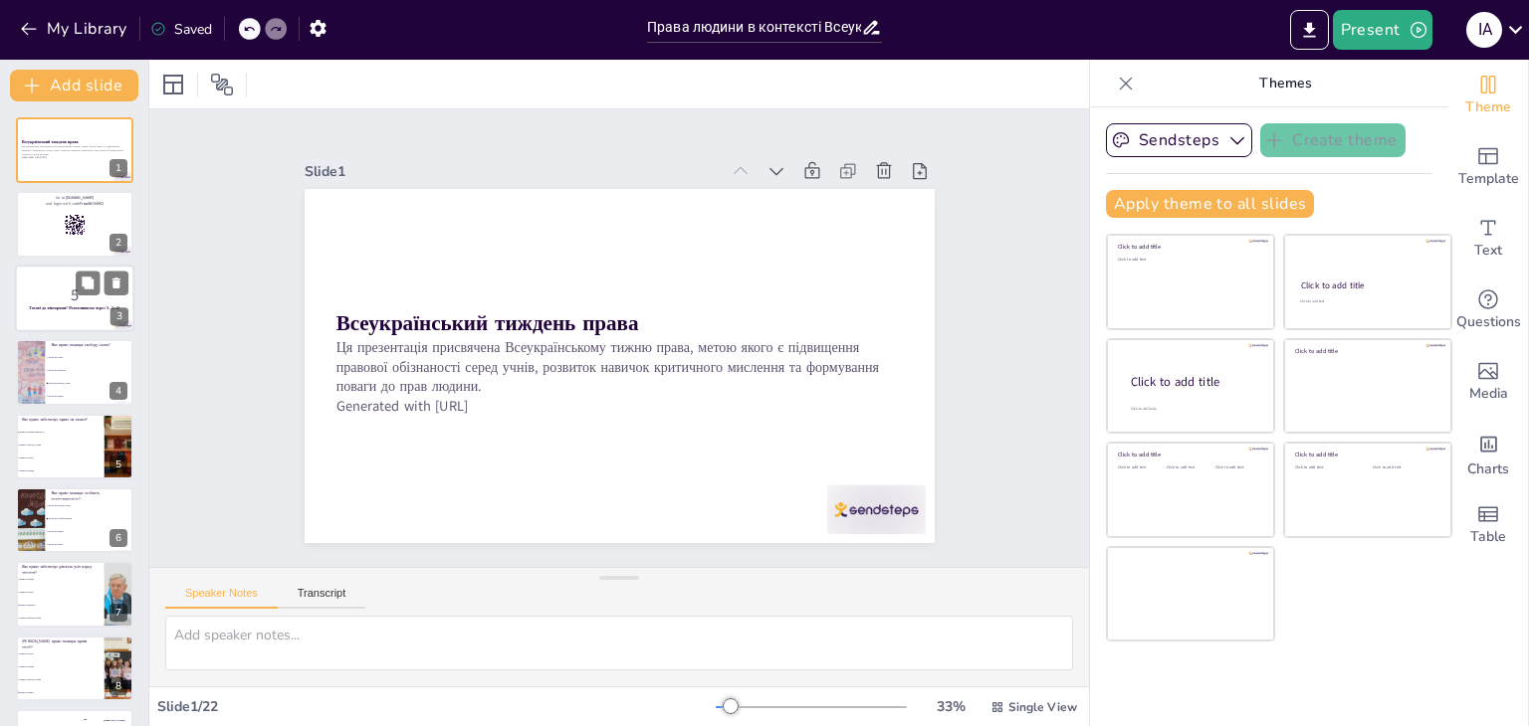
checkbox input "true"
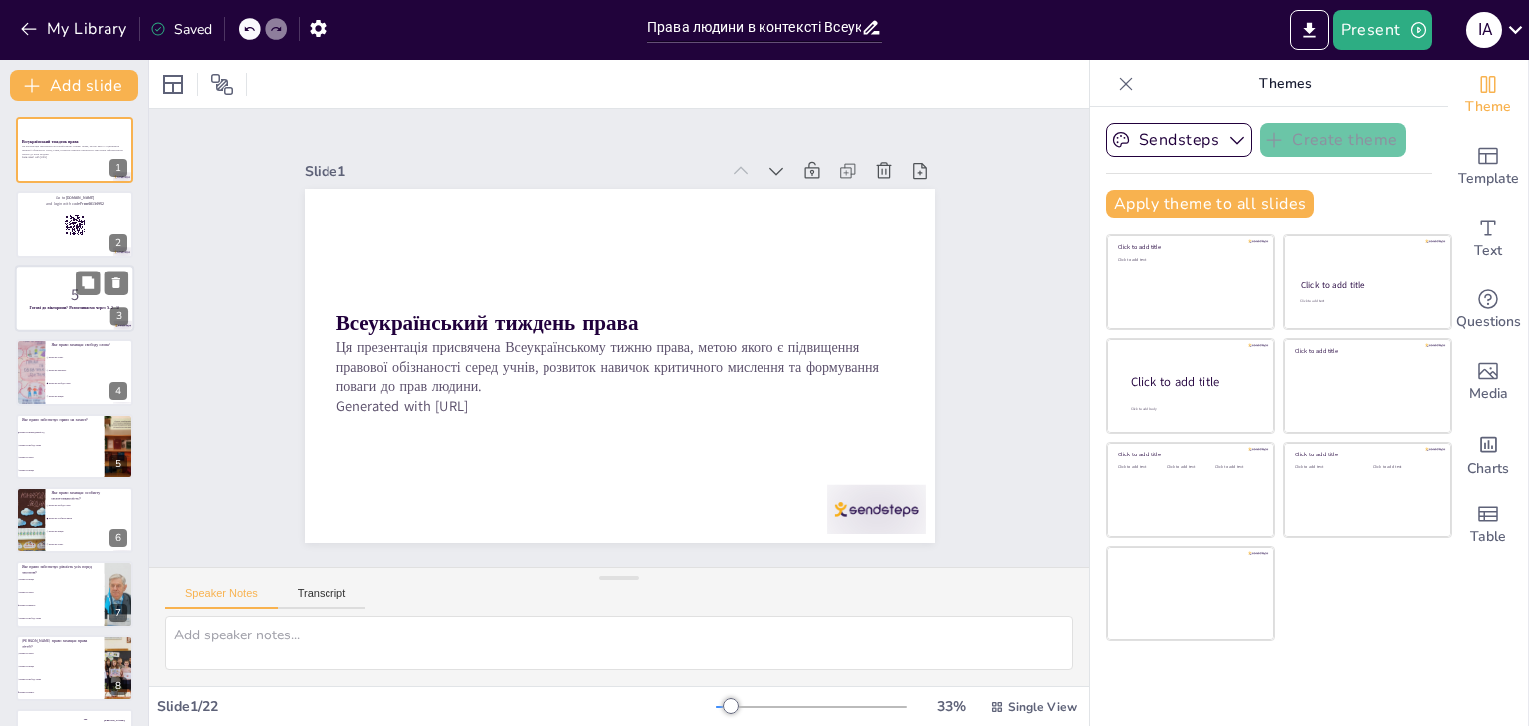
checkbox input "true"
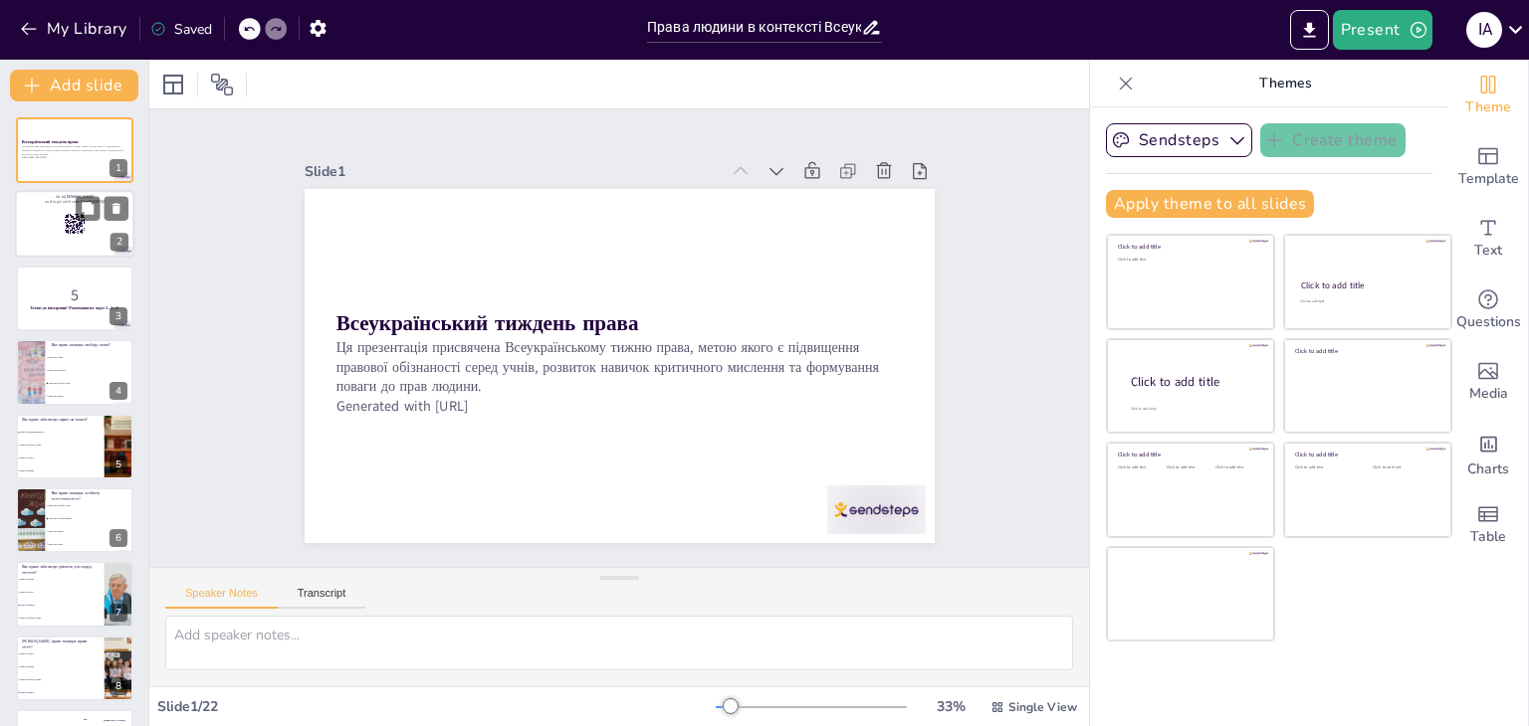
checkbox input "true"
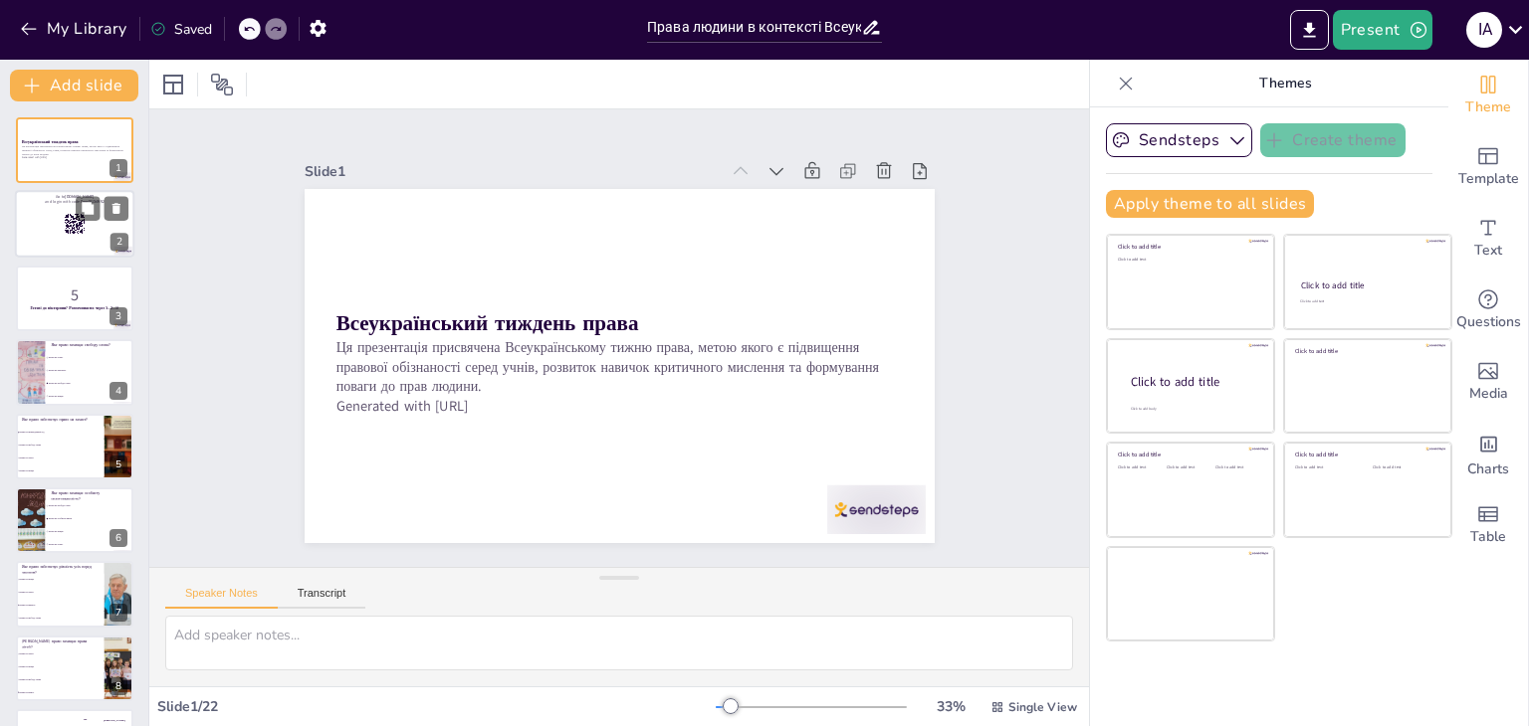
checkbox input "true"
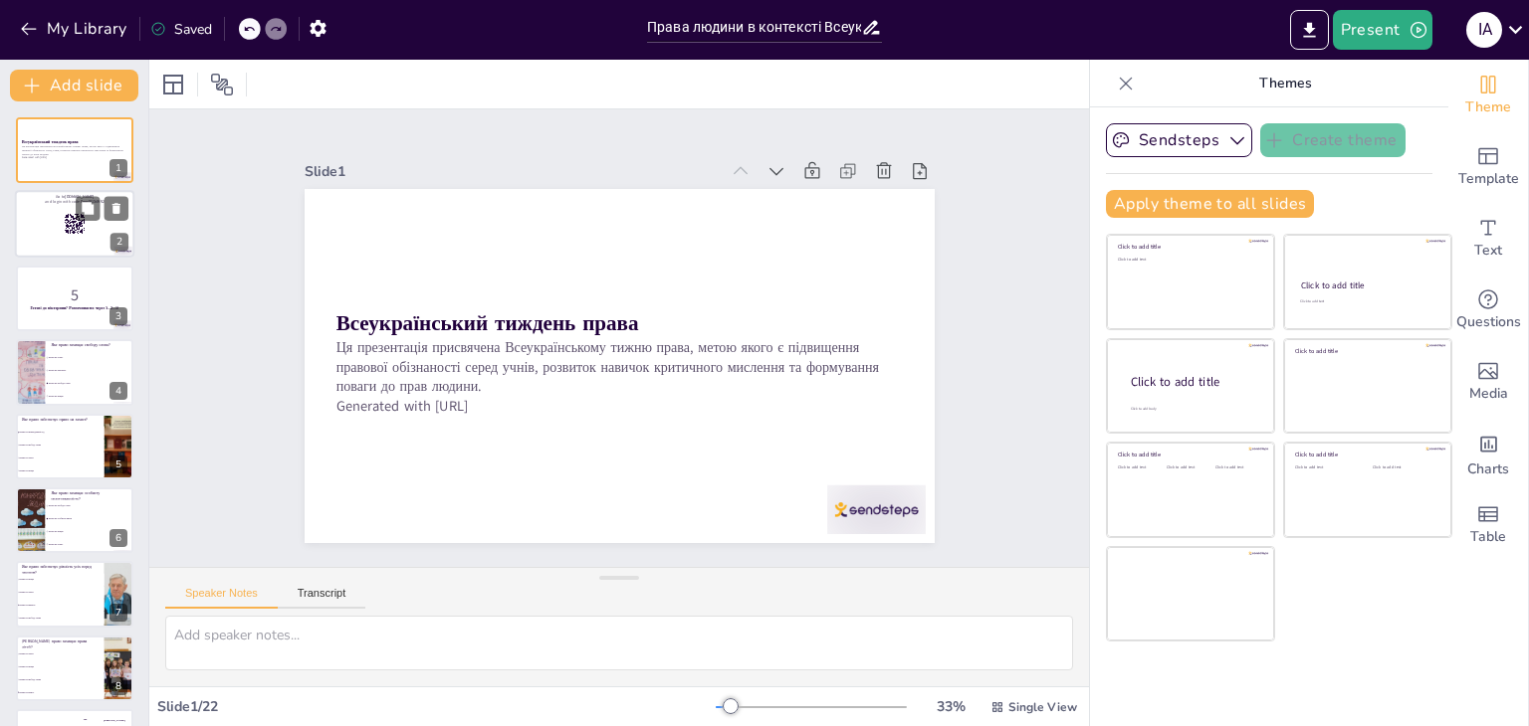
checkbox input "true"
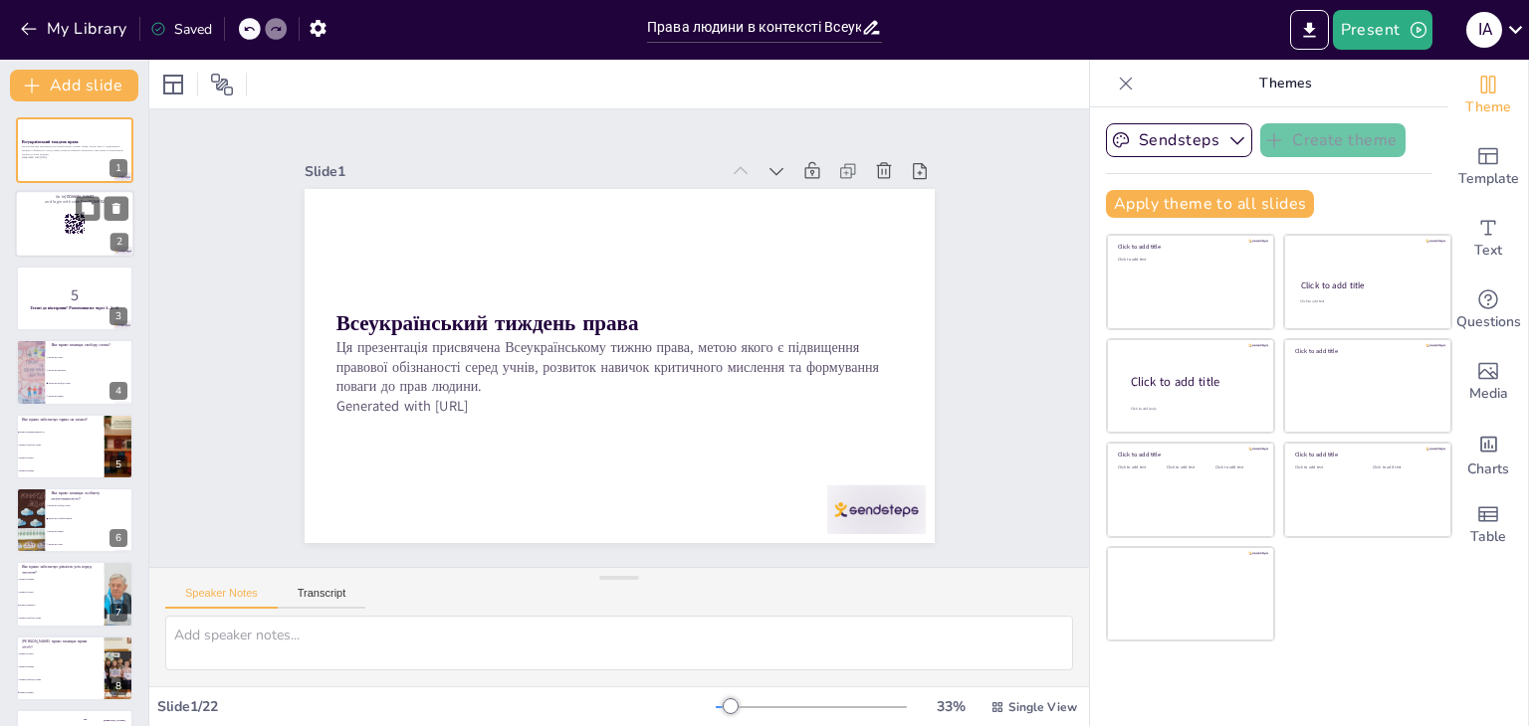
checkbox input "true"
click at [66, 203] on p "and login with code Free48134952" at bounding box center [74, 203] width 107 height 6
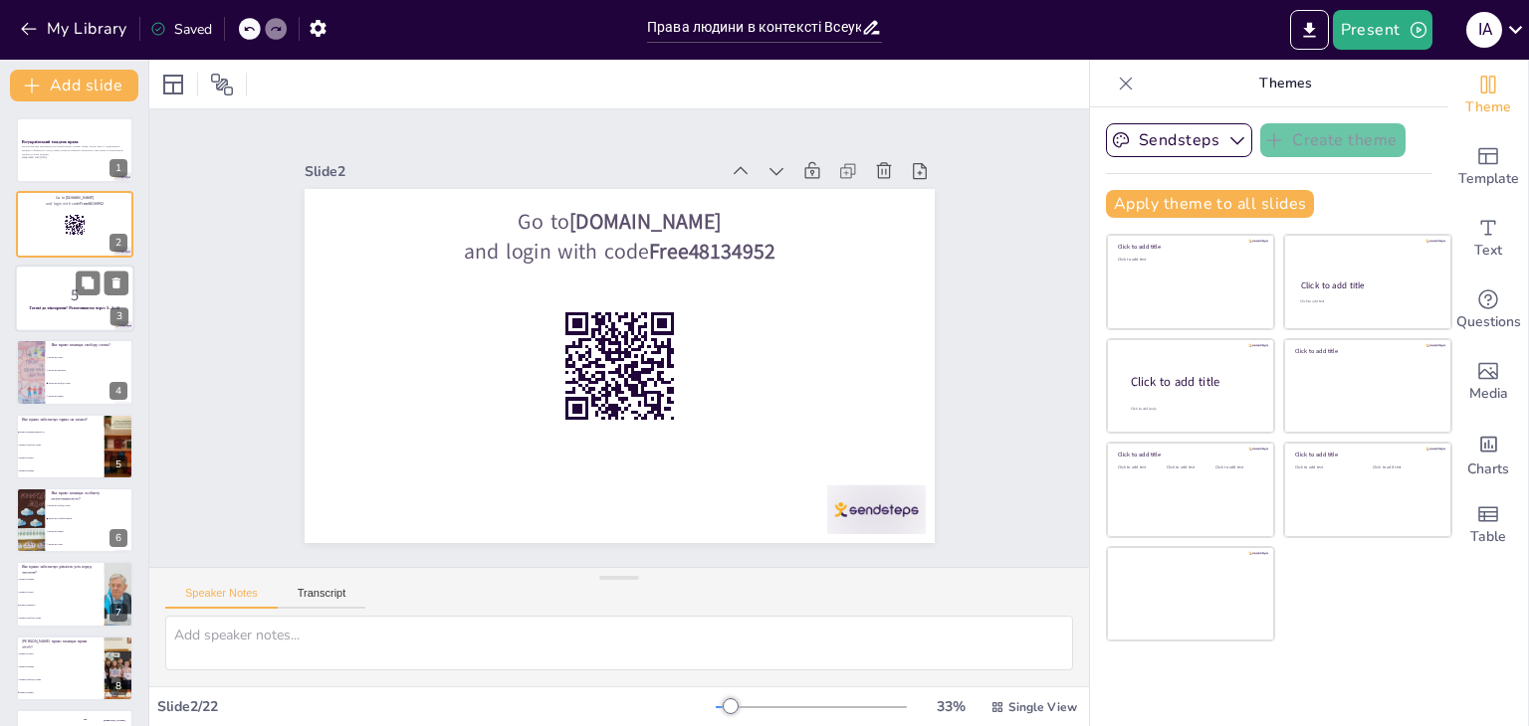
click at [55, 289] on p "5" at bounding box center [74, 296] width 107 height 22
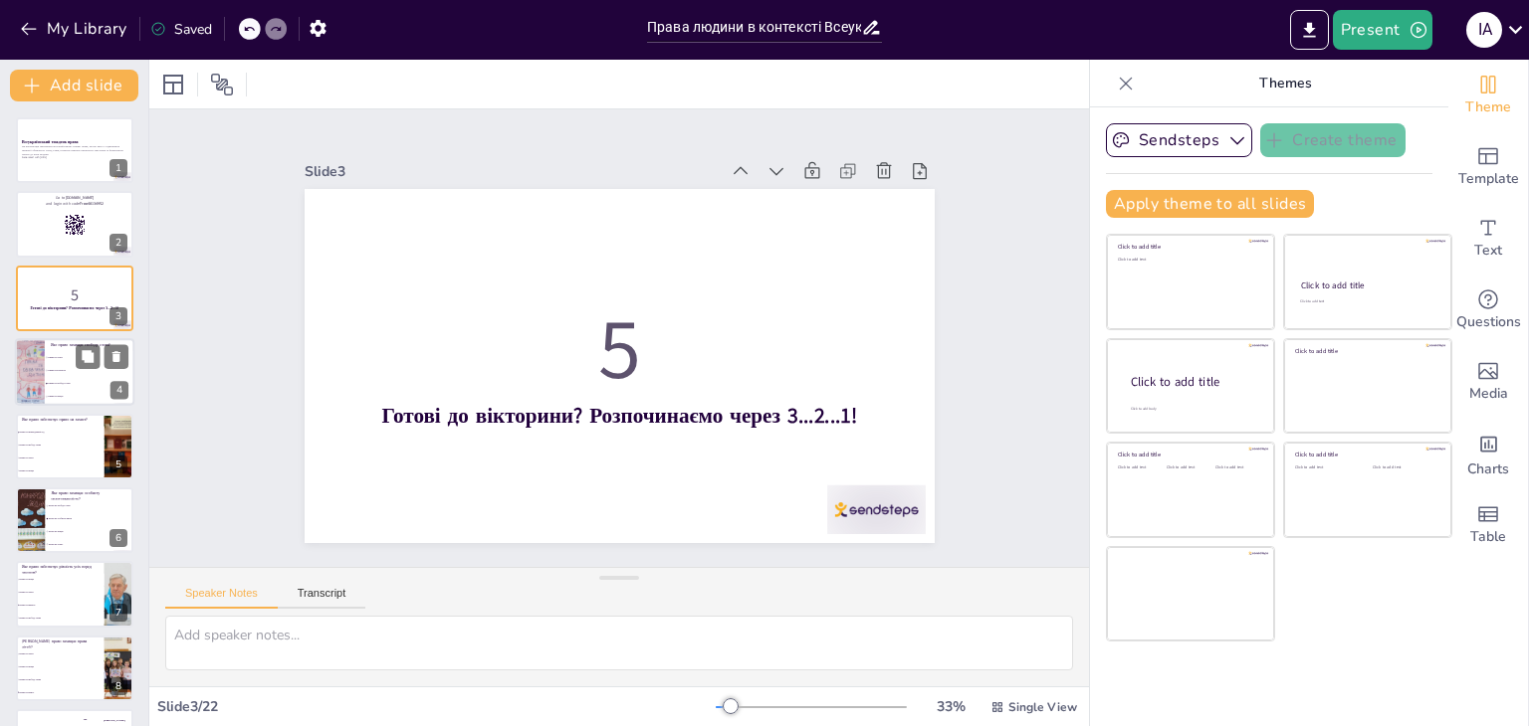
click at [61, 372] on li "Право на власність" at bounding box center [90, 371] width 90 height 13
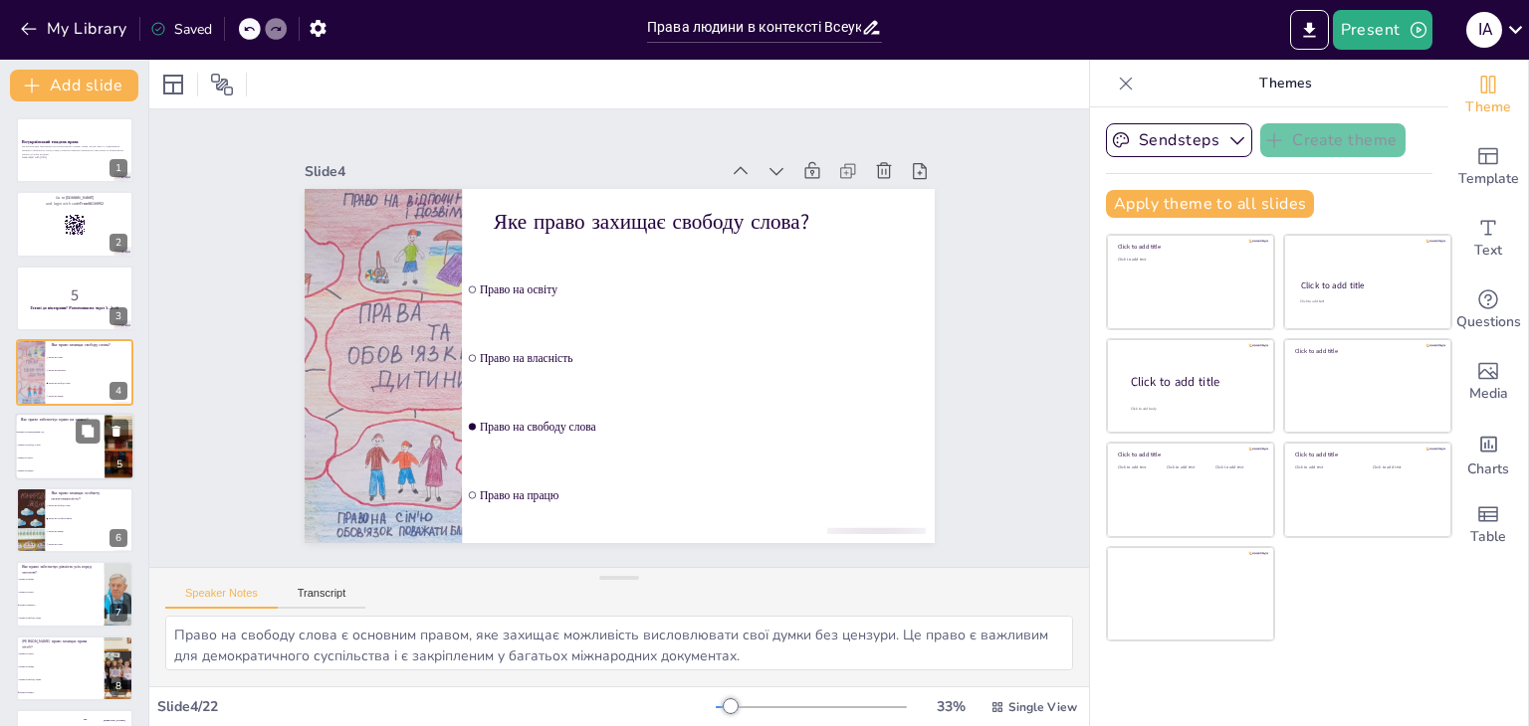
click at [53, 449] on li "Право на свободу слова" at bounding box center [60, 445] width 90 height 13
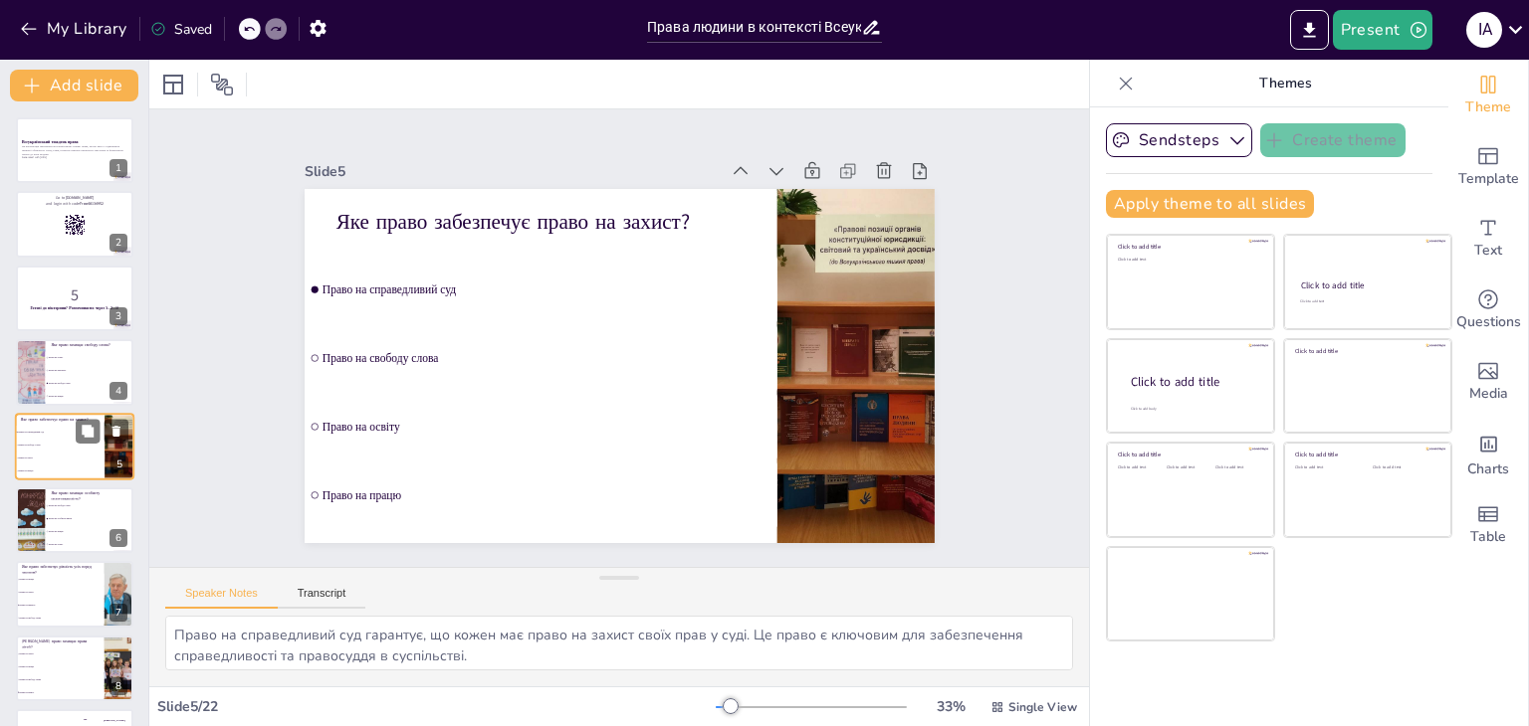
scroll to position [32, 0]
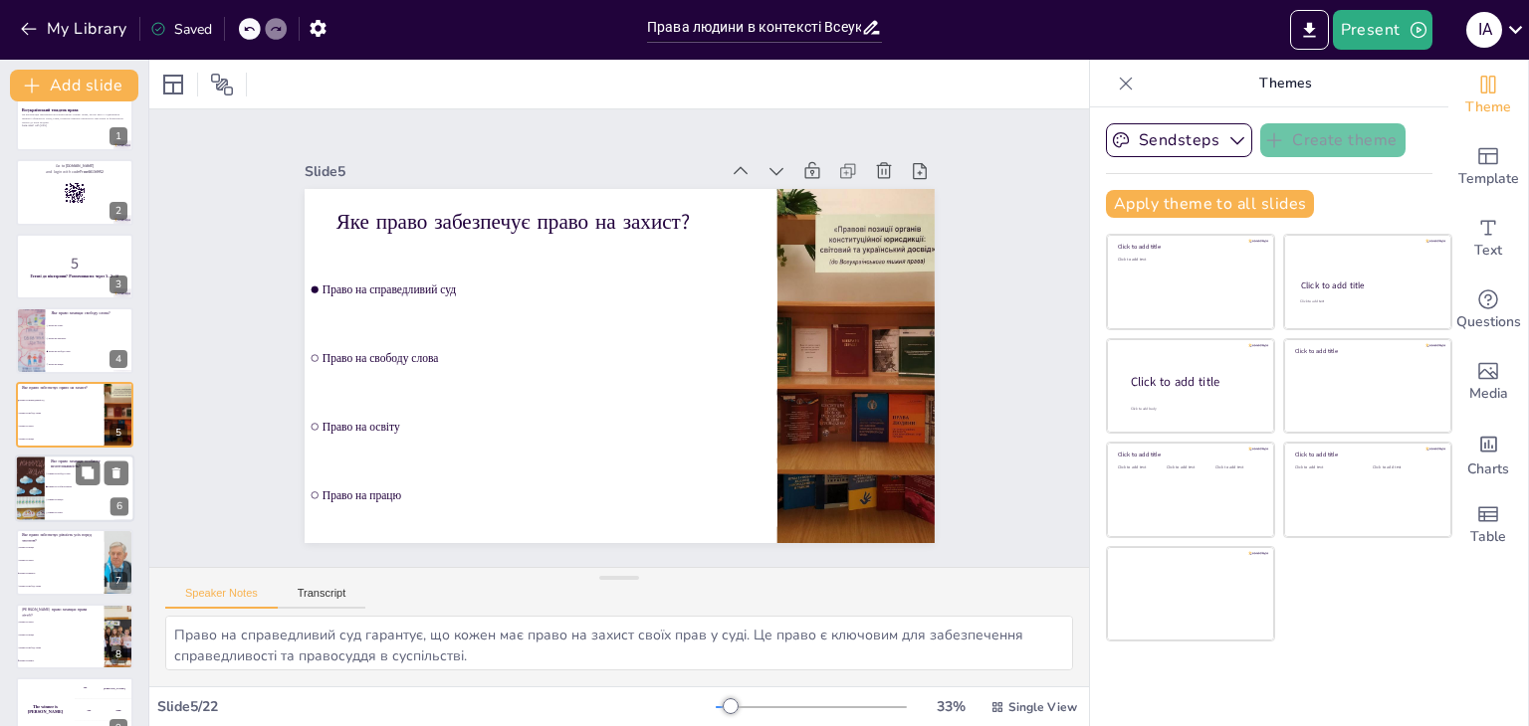
click at [47, 503] on li "Право на працю" at bounding box center [90, 500] width 90 height 13
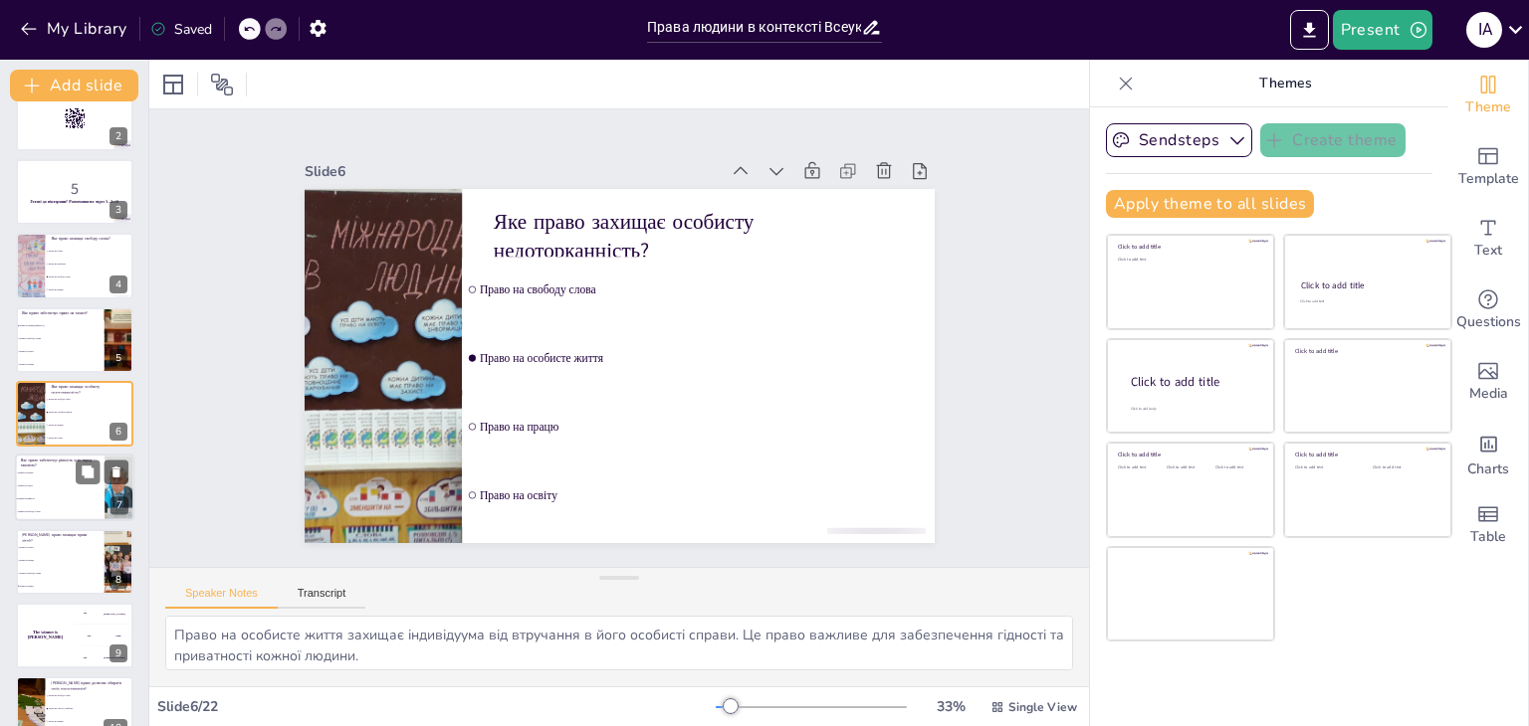
click at [62, 486] on span "Право на освіту" at bounding box center [61, 487] width 86 height 3
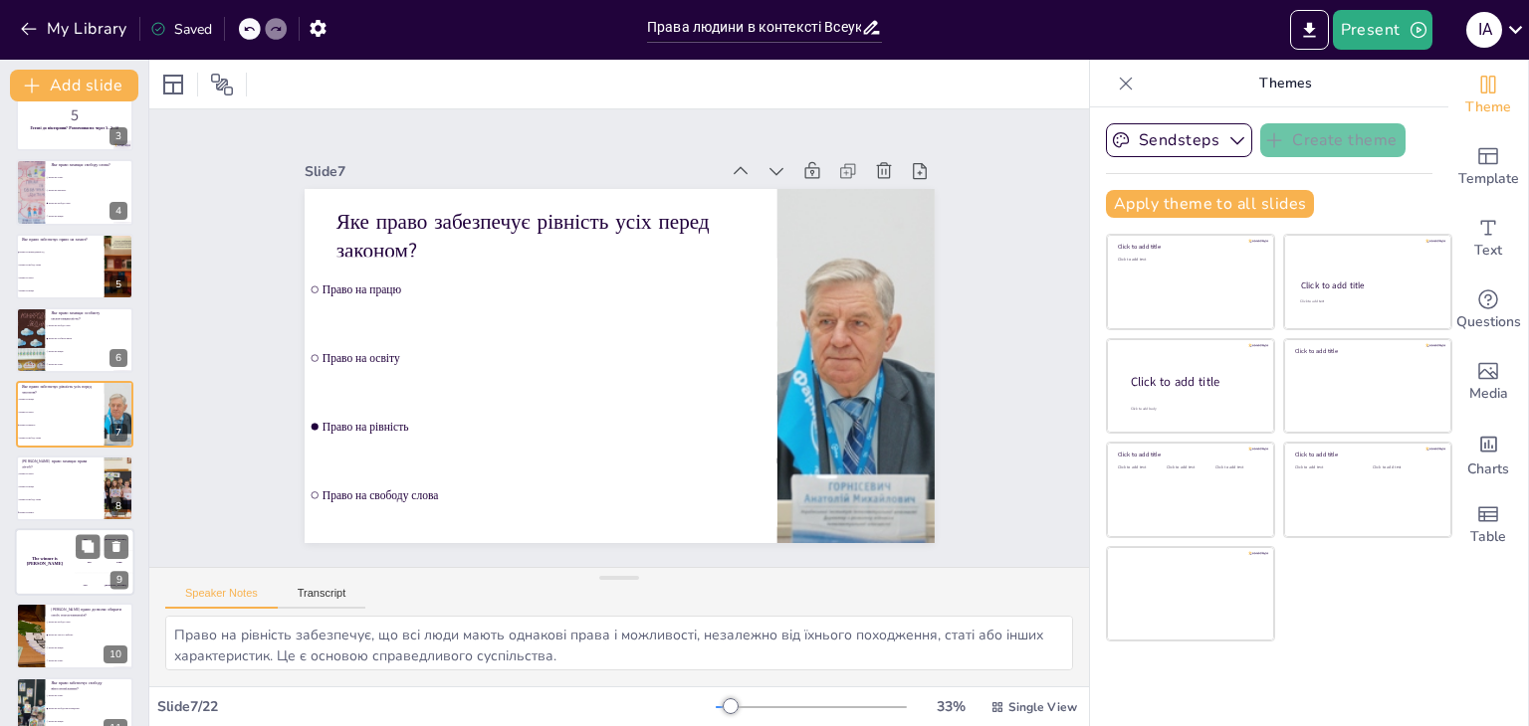
click at [57, 554] on div "The winner is [PERSON_NAME]" at bounding box center [45, 562] width 60 height 68
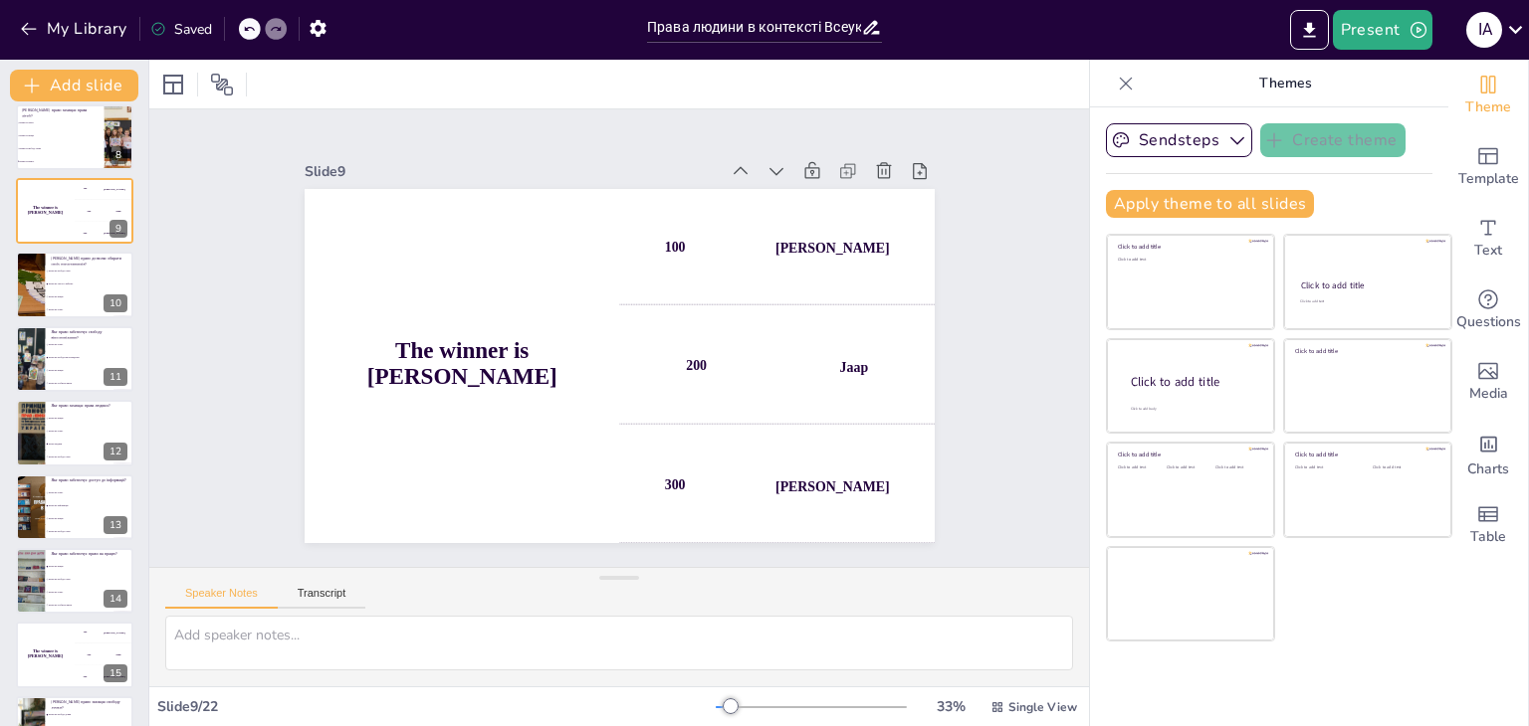
scroll to position [542, 0]
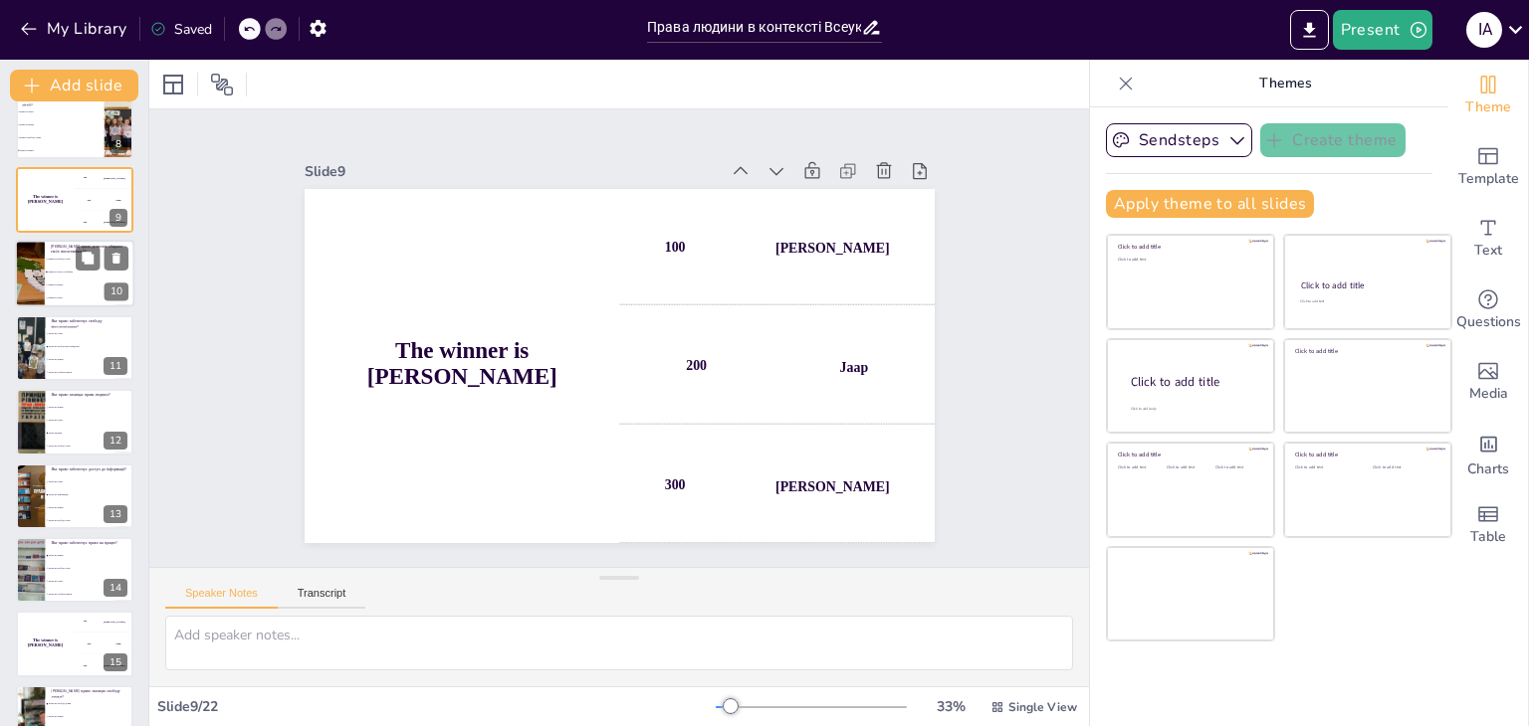
click at [75, 276] on li "Право на участь у виборах" at bounding box center [90, 273] width 90 height 13
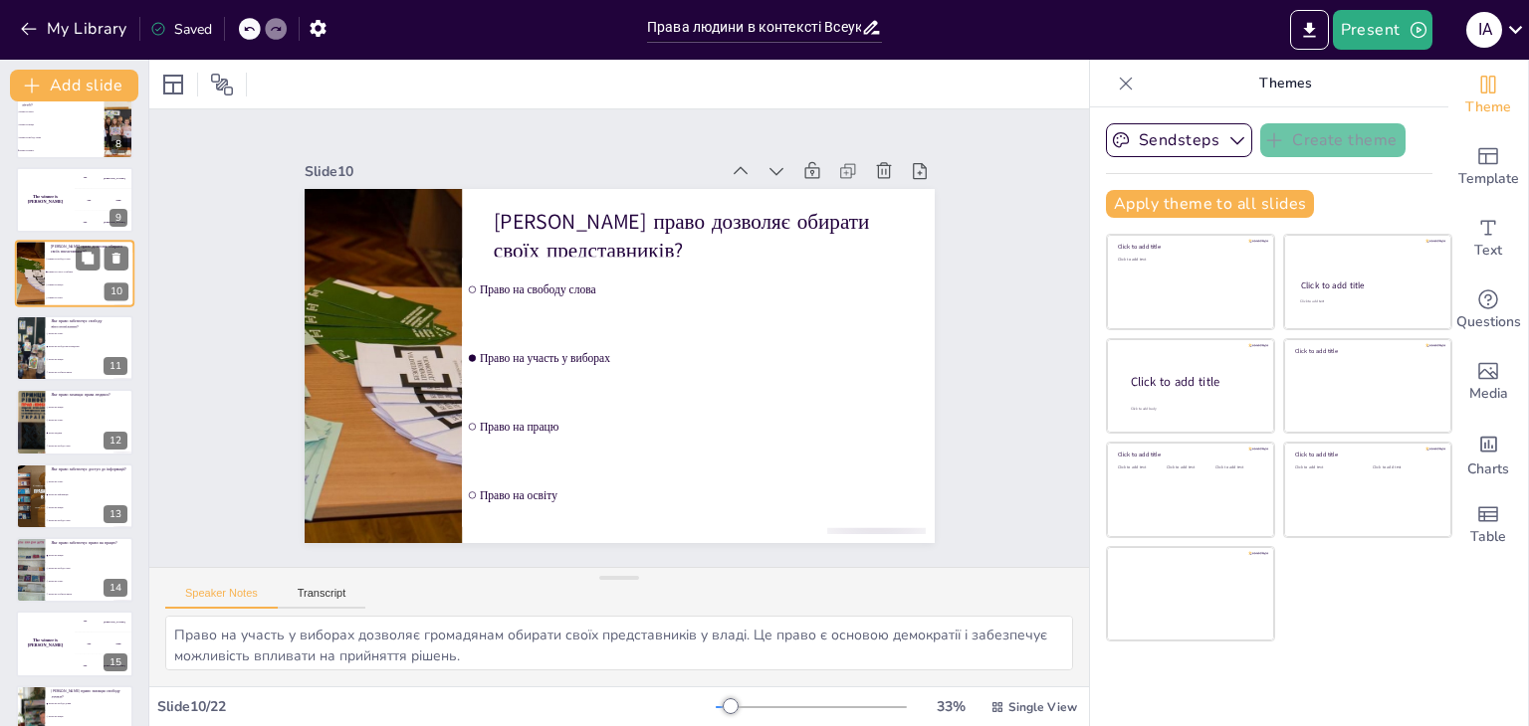
scroll to position [402, 0]
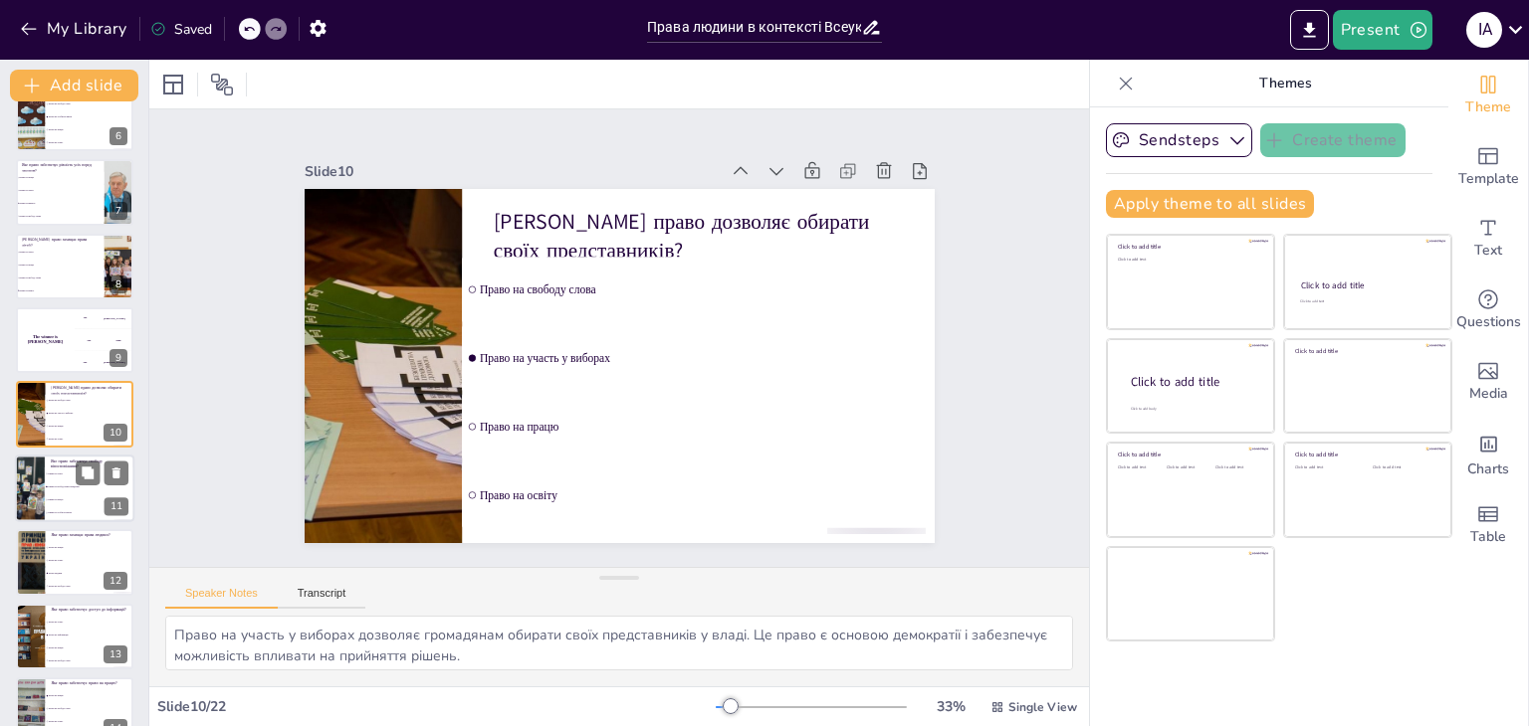
click at [76, 514] on li "Право на особисте життя" at bounding box center [90, 513] width 90 height 13
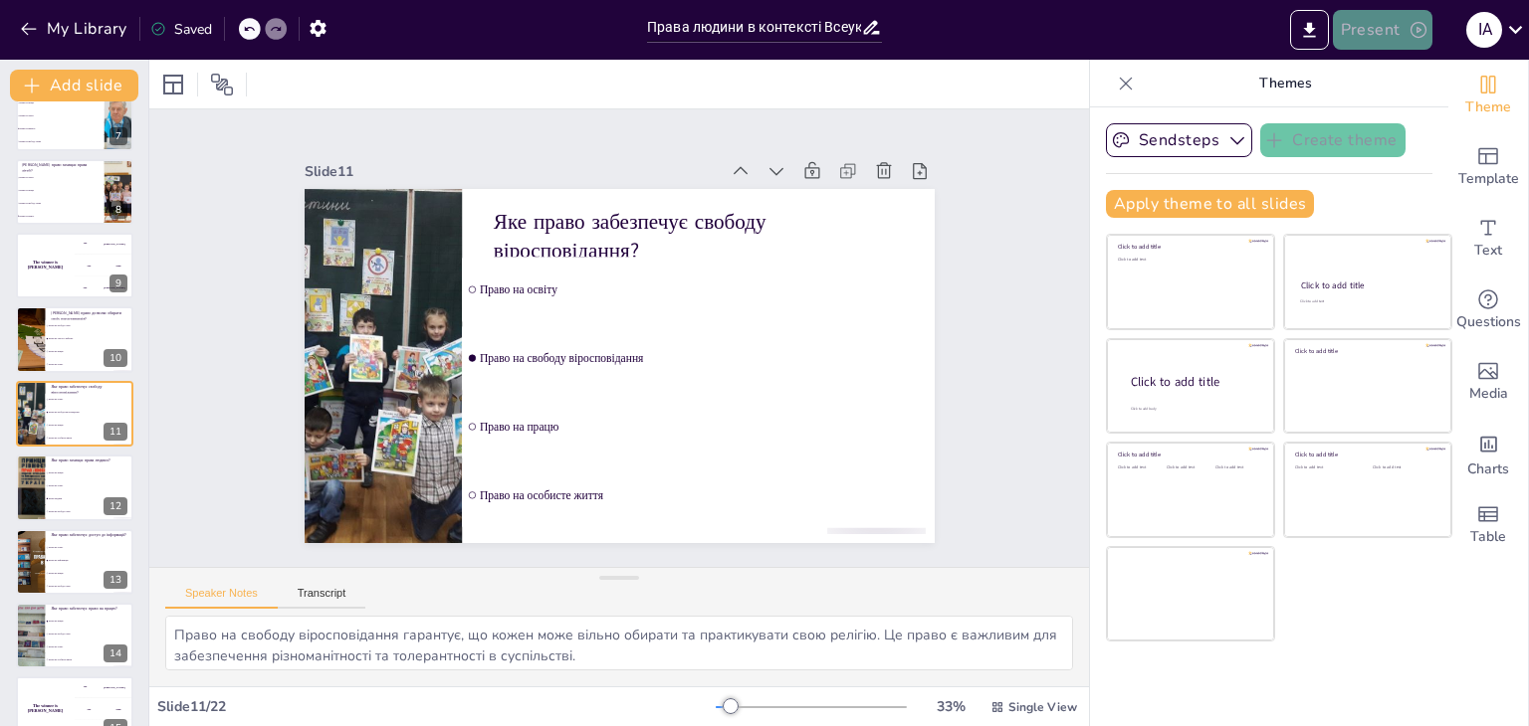
click at [1372, 43] on button "Present" at bounding box center [1382, 30] width 100 height 40
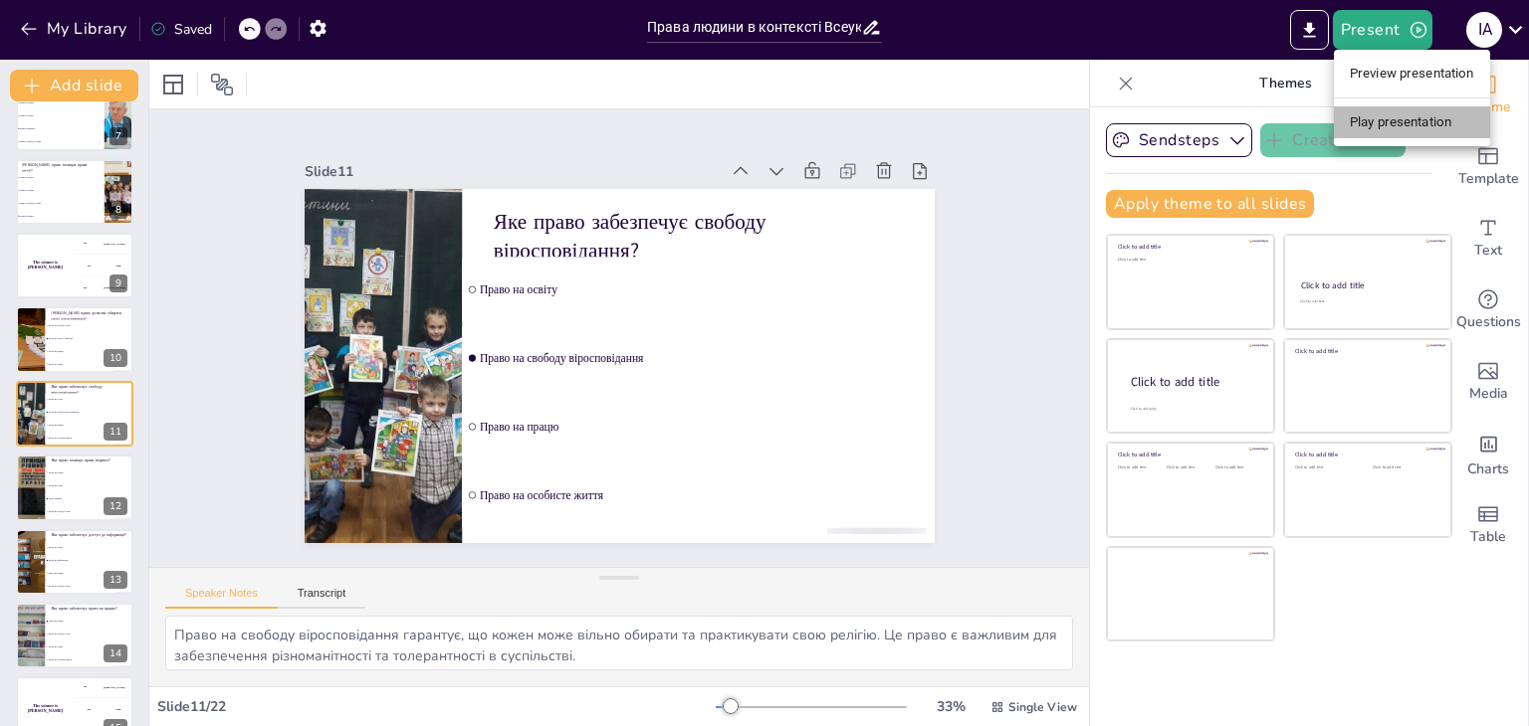
click at [1373, 119] on li "Play presentation" at bounding box center [1411, 122] width 156 height 32
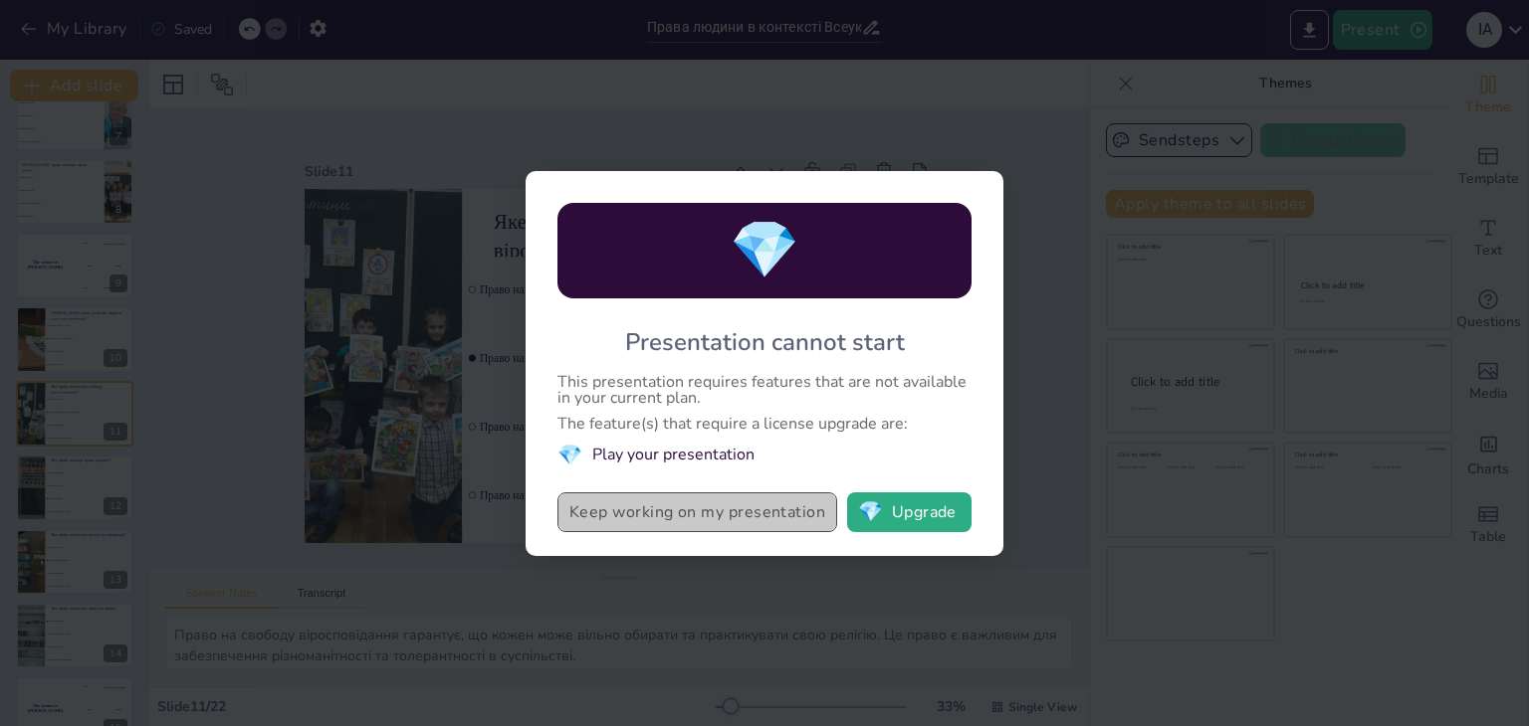
click at [743, 519] on button "Keep working on my presentation" at bounding box center [697, 513] width 280 height 40
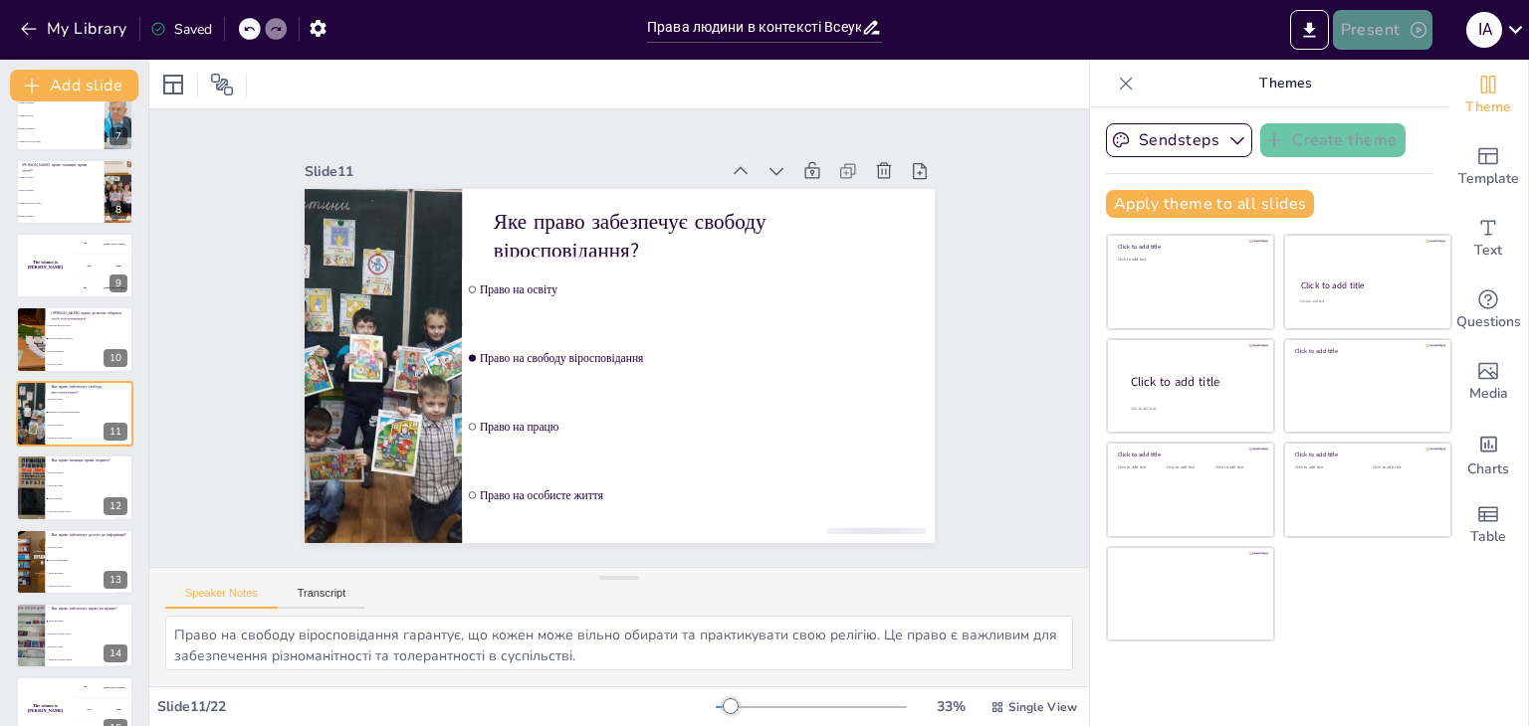
click at [1380, 17] on button "Present" at bounding box center [1382, 30] width 100 height 40
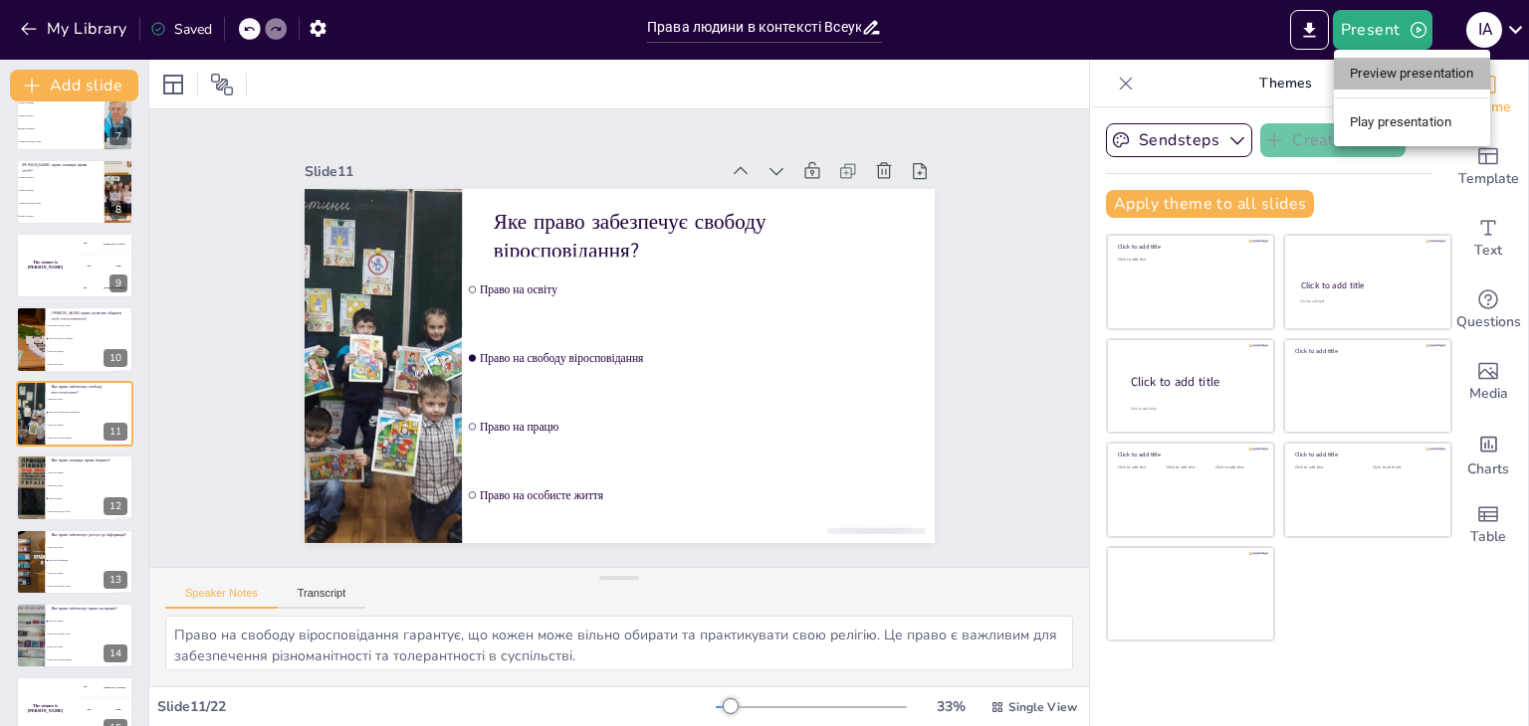
click at [1407, 89] on li "Preview presentation" at bounding box center [1411, 74] width 156 height 32
